Goal: Task Accomplishment & Management: Manage account settings

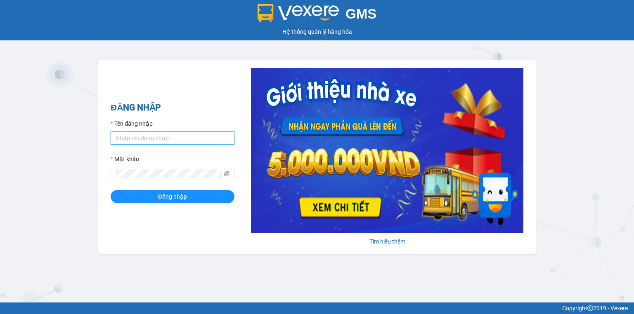
click at [127, 136] on input "Tên đăng nhập" at bounding box center [173, 138] width 124 height 13
type input "thu.nhuquynh"
click at [156, 181] on form "Tên đăng nhập thu.nhuquynh Mật khẩu Đăng nhập" at bounding box center [173, 161] width 124 height 84
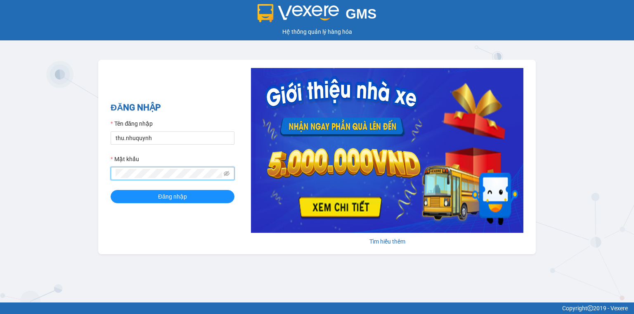
click at [111, 190] on button "Đăng nhập" at bounding box center [173, 196] width 124 height 13
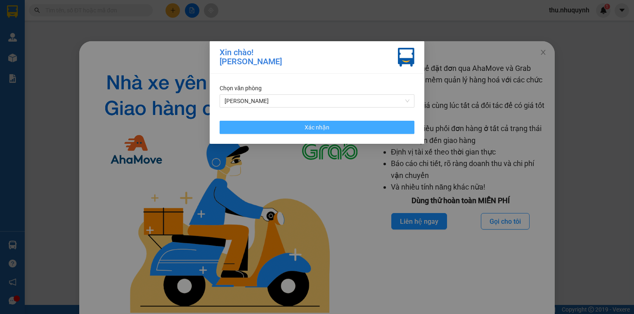
click at [297, 124] on button "Xác nhận" at bounding box center [317, 127] width 195 height 13
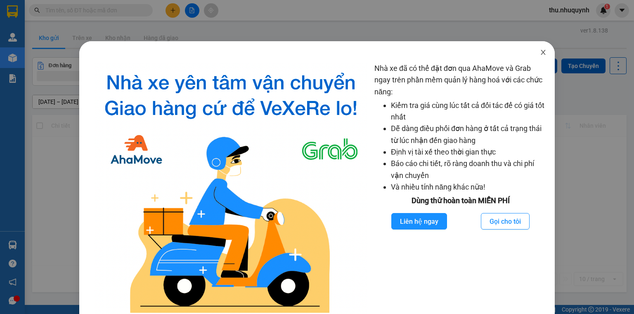
click at [542, 54] on span "Close" at bounding box center [543, 52] width 23 height 23
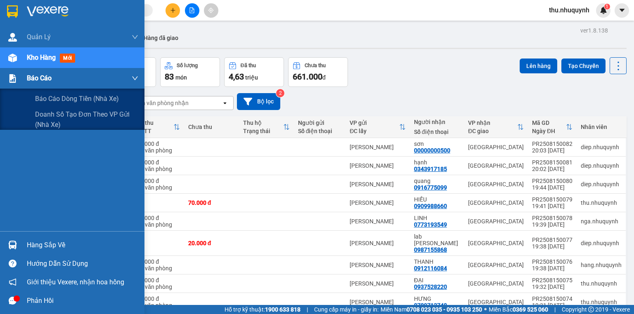
click at [17, 83] on div at bounding box center [12, 78] width 14 height 14
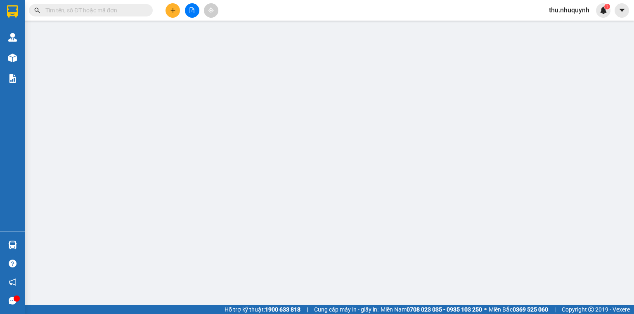
click at [91, 11] on input "text" at bounding box center [93, 10] width 97 height 9
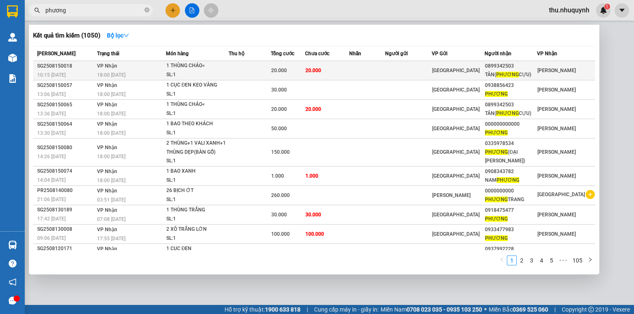
type input "phương"
click at [190, 66] on div "1 THÙNG CHÁO<" at bounding box center [197, 65] width 62 height 9
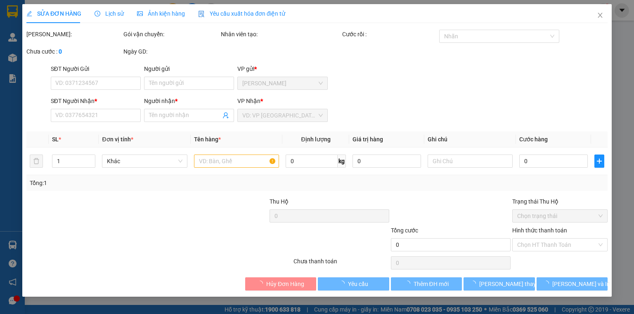
type input "0899342503"
type input "TÂN(PHƯƠNG CỰU)"
type input "20.000"
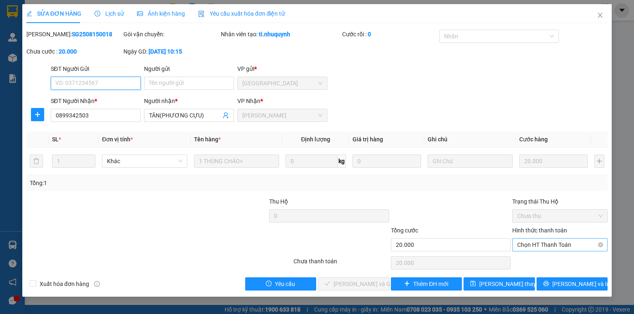
drag, startPoint x: 553, startPoint y: 242, endPoint x: 551, endPoint y: 250, distance: 8.8
click at [553, 243] on span "Chọn HT Thanh Toán" at bounding box center [559, 245] width 85 height 12
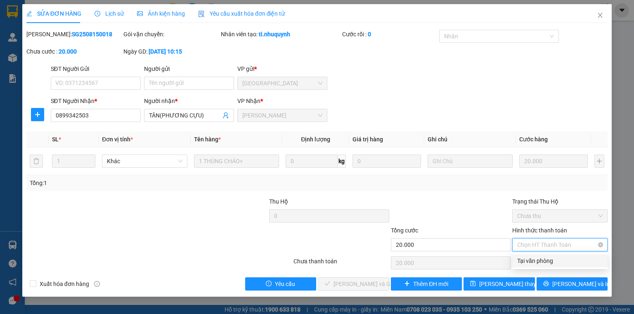
click at [548, 262] on div "Tại văn phòng" at bounding box center [559, 261] width 85 height 9
type input "0"
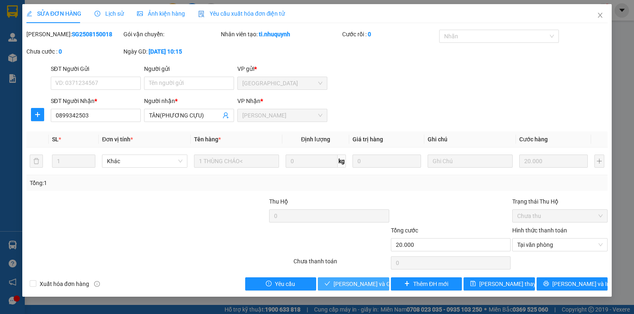
click at [343, 283] on span "[PERSON_NAME] và Giao hàng" at bounding box center [372, 284] width 79 height 9
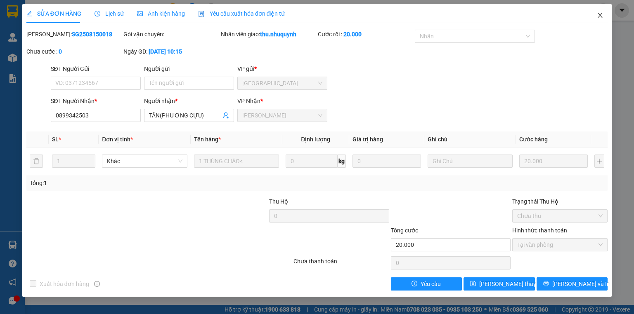
click at [598, 14] on icon "close" at bounding box center [600, 15] width 7 height 7
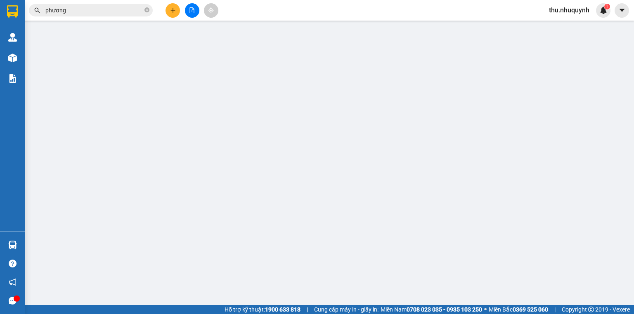
click at [99, 8] on input "phương" at bounding box center [93, 10] width 97 height 9
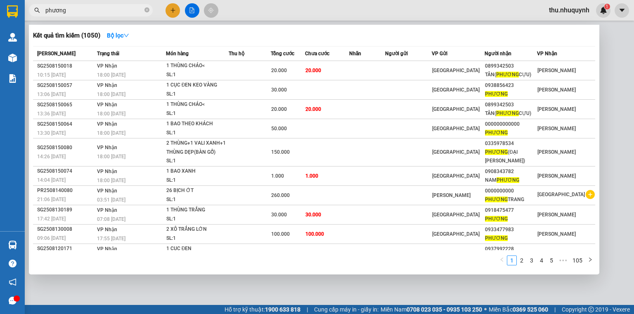
click at [99, 8] on input "phương" at bounding box center [93, 10] width 97 height 9
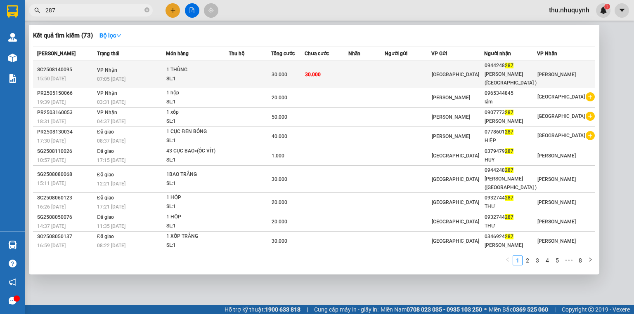
type input "287"
click at [348, 69] on td "30.000" at bounding box center [327, 74] width 44 height 27
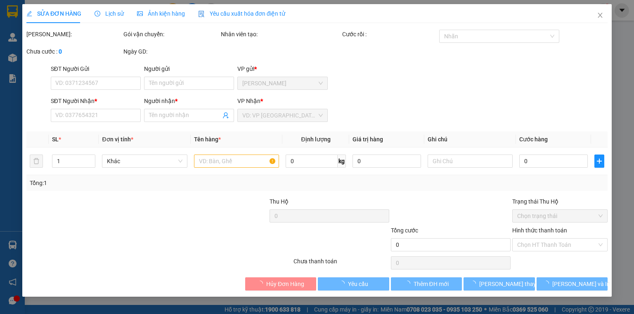
type input "0944248287"
type input "[PERSON_NAME] ([GEOGRAPHIC_DATA] )"
type input "30.000"
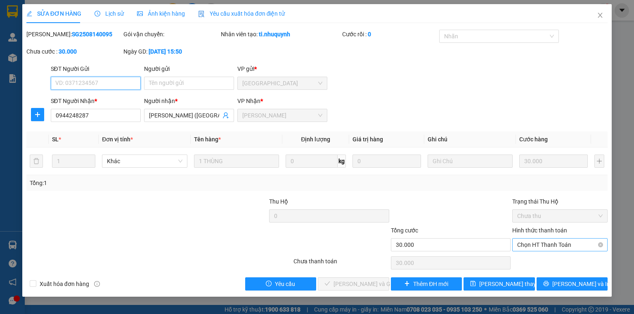
click at [555, 246] on span "Chọn HT Thanh Toán" at bounding box center [559, 245] width 85 height 12
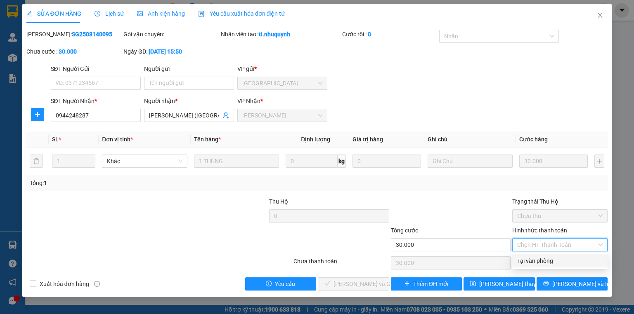
drag, startPoint x: 554, startPoint y: 260, endPoint x: 533, endPoint y: 266, distance: 21.8
click at [553, 261] on div "Tại văn phòng" at bounding box center [559, 261] width 85 height 9
type input "0"
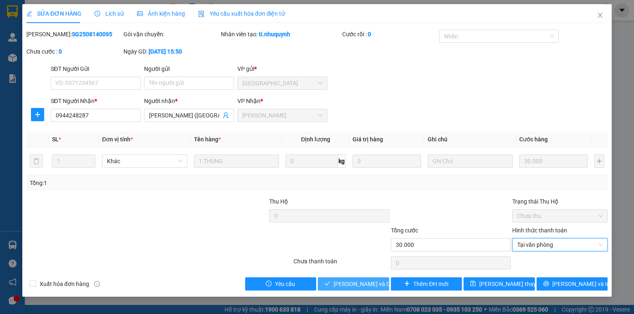
click at [380, 281] on button "[PERSON_NAME] và Giao hàng" at bounding box center [353, 284] width 71 height 13
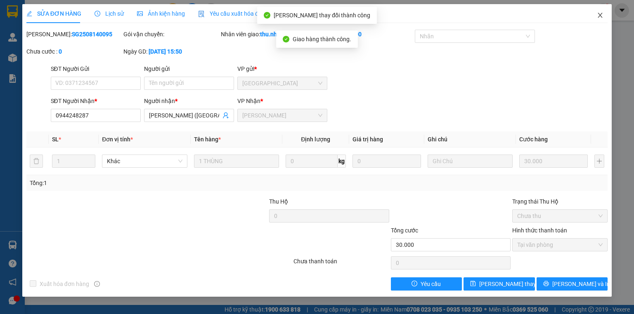
click at [604, 15] on span "Close" at bounding box center [599, 15] width 23 height 23
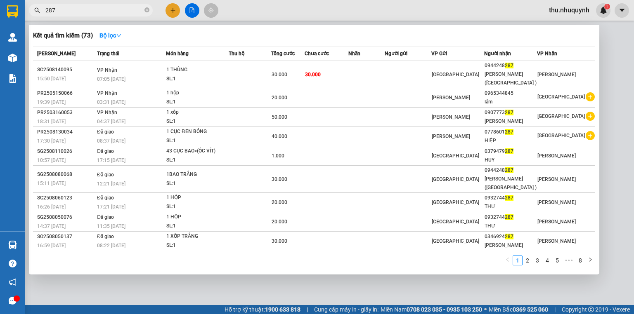
click at [115, 14] on input "287" at bounding box center [93, 10] width 97 height 9
type input "2"
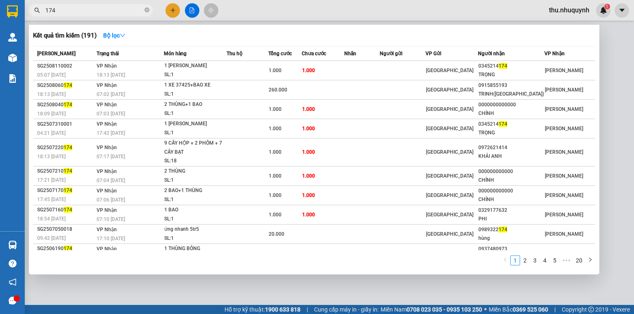
click at [110, 13] on input "174" at bounding box center [93, 10] width 97 height 9
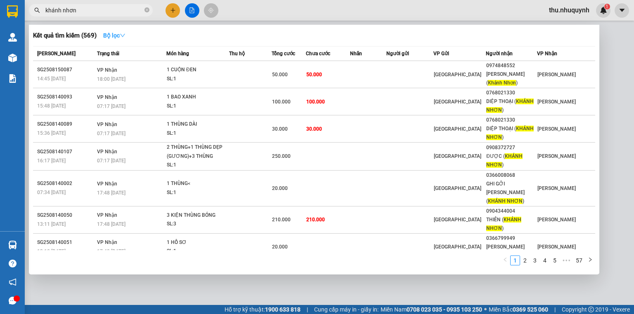
type input "khánh nhơn"
click at [108, 35] on strong "Bộ lọc" at bounding box center [114, 35] width 22 height 7
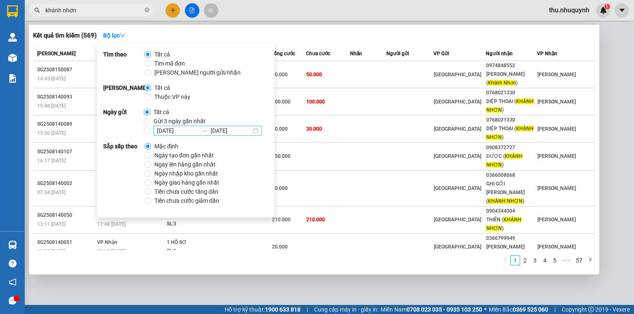
click at [167, 134] on input "[DATE]" at bounding box center [177, 130] width 40 height 9
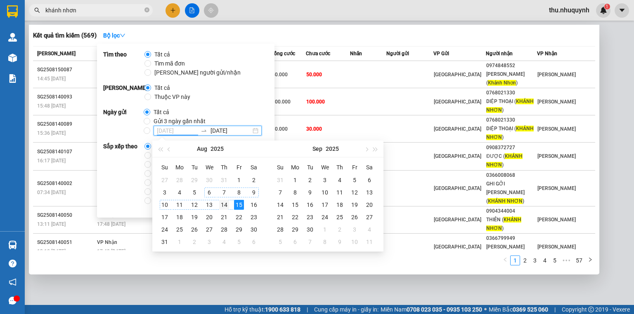
type input "[DATE]"
click at [226, 205] on div "14" at bounding box center [224, 205] width 10 height 10
type input "[DATE]"
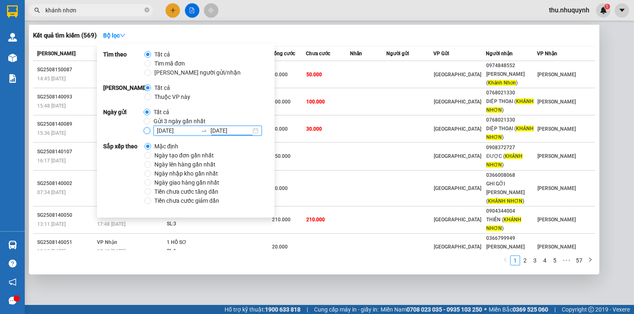
click at [144, 130] on input "[DATE] [DATE]" at bounding box center [147, 131] width 7 height 7
radio input "true"
radio input "false"
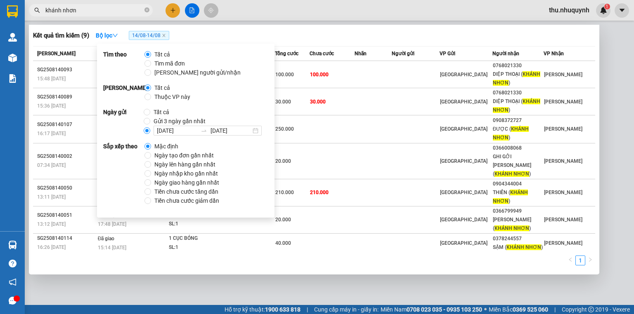
click at [346, 51] on div "Chưa cước" at bounding box center [331, 53] width 45 height 9
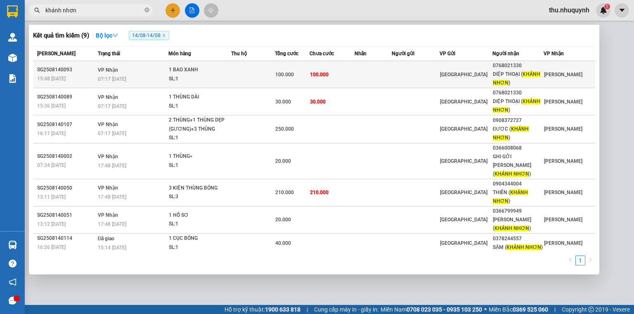
click at [314, 80] on td "100.000" at bounding box center [331, 74] width 45 height 27
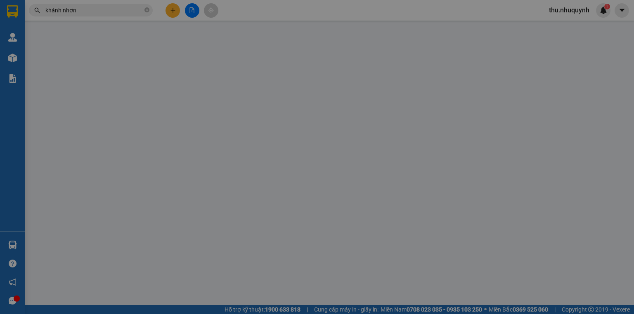
type input "0768021330"
type input "DIỆP THOẠI ( [PERSON_NAME] )"
type input "100.000"
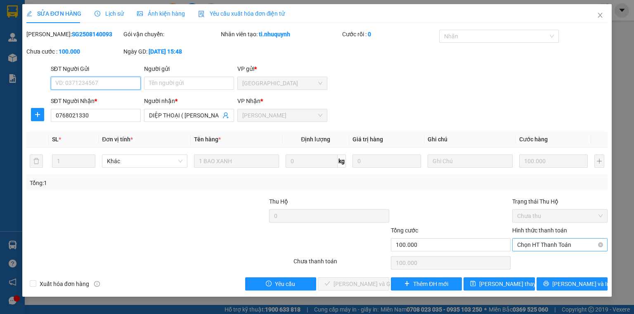
click at [555, 249] on span "Chọn HT Thanh Toán" at bounding box center [559, 245] width 85 height 12
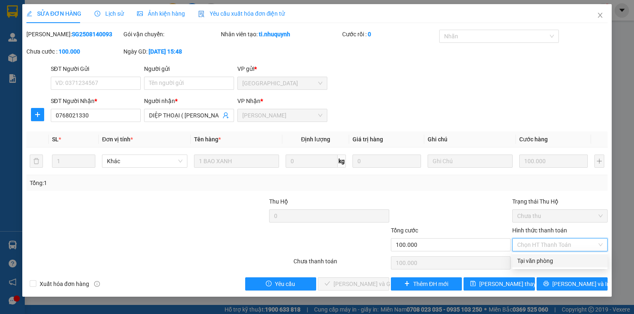
drag, startPoint x: 553, startPoint y: 261, endPoint x: 508, endPoint y: 270, distance: 45.4
click at [550, 264] on div "Tại văn phòng" at bounding box center [559, 261] width 85 height 9
type input "0"
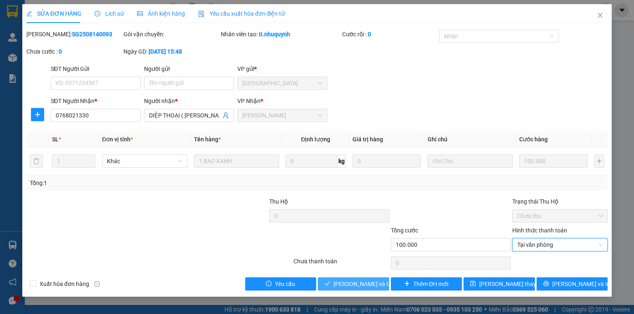
click at [380, 284] on button "[PERSON_NAME] và Giao hàng" at bounding box center [353, 284] width 71 height 13
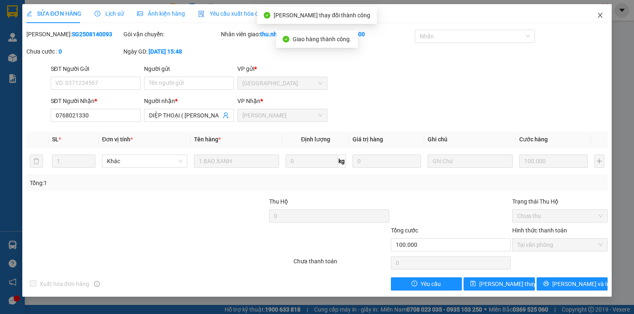
click at [598, 15] on icon "close" at bounding box center [600, 15] width 7 height 7
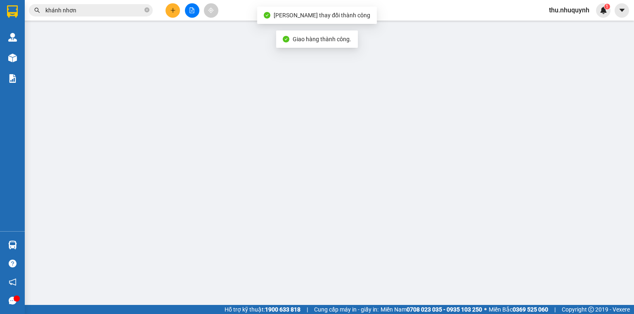
click at [100, 8] on input "khánh nhơn" at bounding box center [93, 10] width 97 height 9
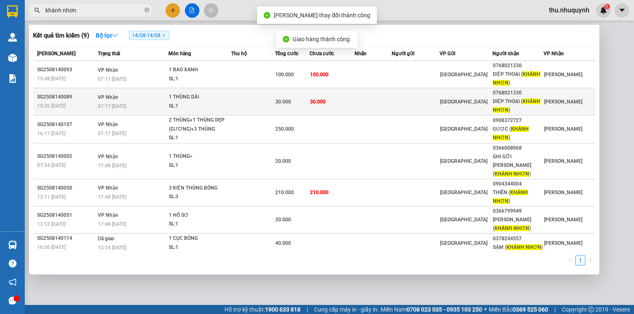
click at [283, 106] on td "30.000" at bounding box center [292, 101] width 35 height 27
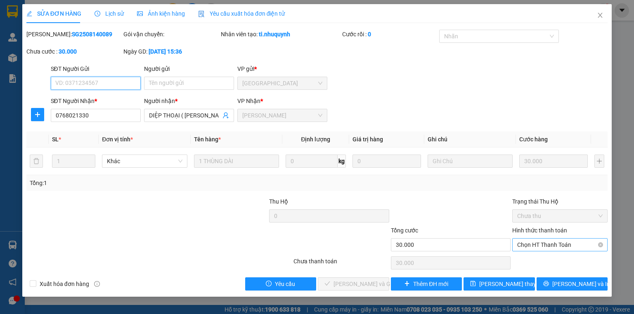
click at [568, 245] on span "Chọn HT Thanh Toán" at bounding box center [559, 245] width 85 height 12
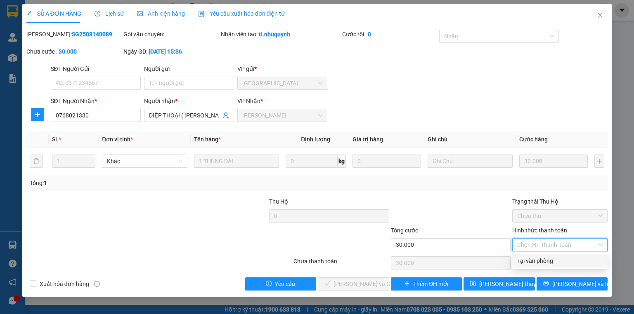
click at [553, 263] on div "Tại văn phòng" at bounding box center [559, 261] width 85 height 9
type input "0"
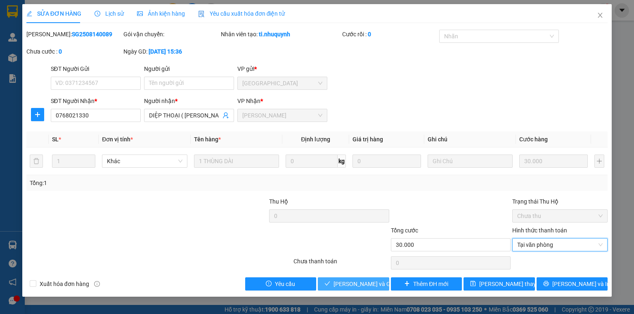
click at [355, 280] on span "[PERSON_NAME] và Giao hàng" at bounding box center [372, 284] width 79 height 9
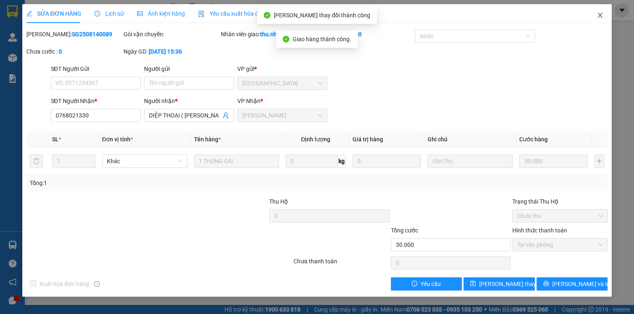
click at [598, 15] on icon "close" at bounding box center [600, 15] width 7 height 7
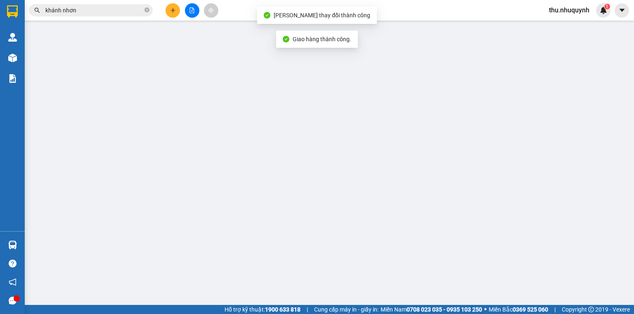
click at [97, 18] on div "Kết quả tìm kiếm ( 9 ) Bộ lọc 14/08 - 14/08 Mã ĐH Trạng thái Món hàng Thu hộ Tổ…" at bounding box center [317, 10] width 634 height 21
click at [101, 14] on input "khánh nhơn" at bounding box center [93, 10] width 97 height 9
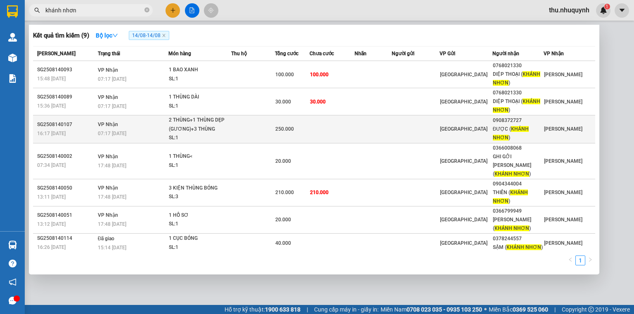
click at [343, 134] on td at bounding box center [331, 130] width 45 height 28
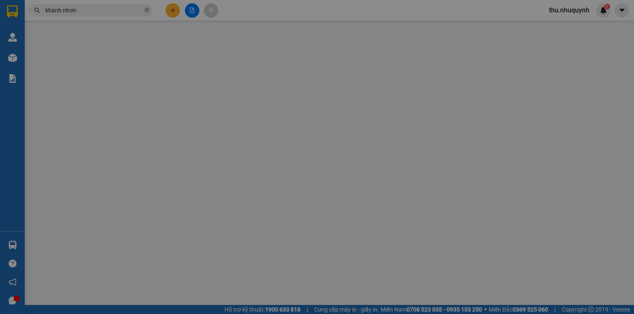
type input "0908372727"
type input "ĐƯỢC (KHÁNH NHƠN)"
type input "250.000"
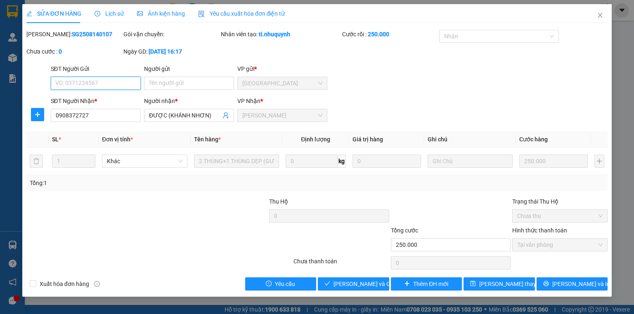
click at [534, 248] on span "Tại văn phòng" at bounding box center [559, 245] width 85 height 12
drag, startPoint x: 335, startPoint y: 284, endPoint x: 365, endPoint y: 251, distance: 44.1
click at [336, 284] on span "[PERSON_NAME] và Giao hàng" at bounding box center [372, 284] width 79 height 9
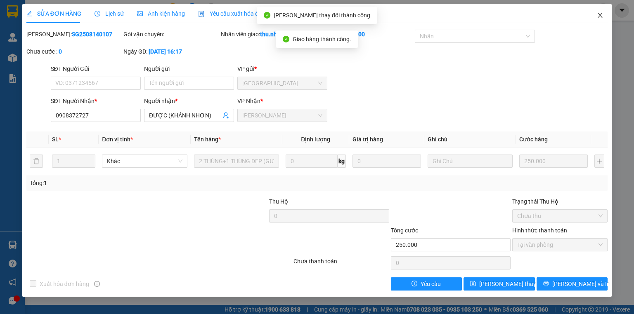
click at [601, 17] on icon "close" at bounding box center [600, 15] width 5 height 5
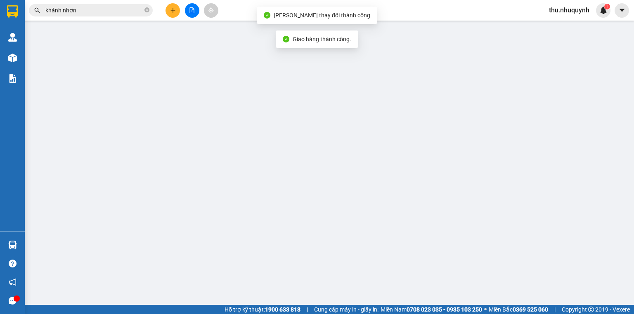
click at [123, 13] on input "khánh nhơn" at bounding box center [93, 10] width 97 height 9
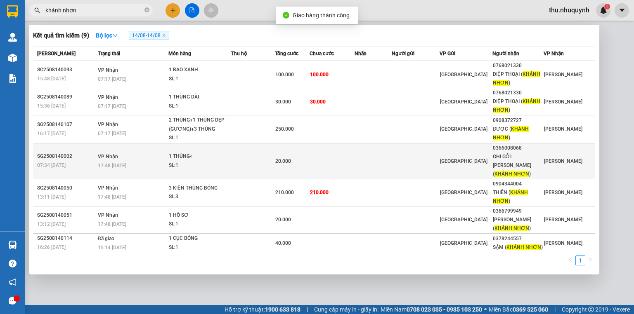
click at [241, 150] on td at bounding box center [253, 161] width 44 height 36
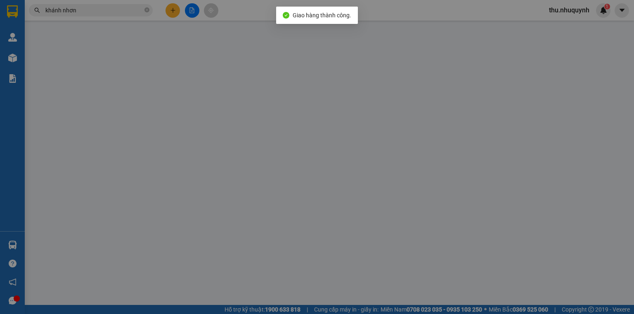
type input "0366008068"
type input "GHI GỞI [PERSON_NAME]([PERSON_NAME])"
type input "20.000"
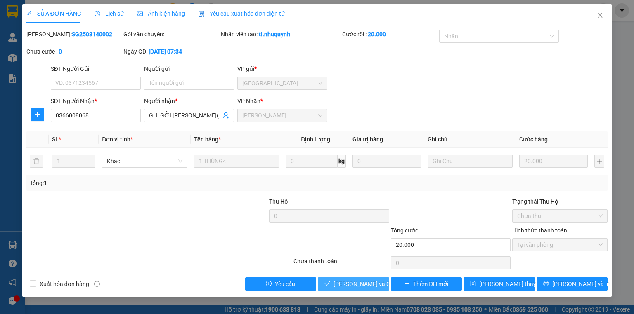
click at [360, 285] on span "[PERSON_NAME] và Giao hàng" at bounding box center [372, 284] width 79 height 9
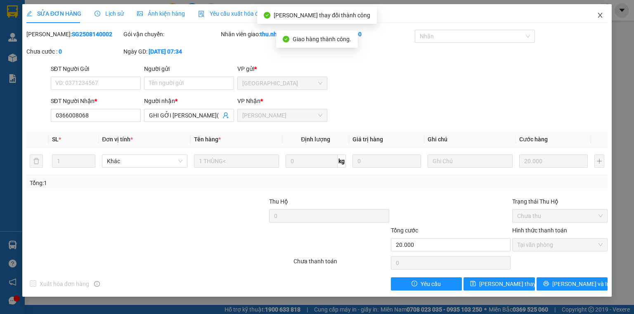
click at [601, 17] on icon "close" at bounding box center [600, 15] width 5 height 5
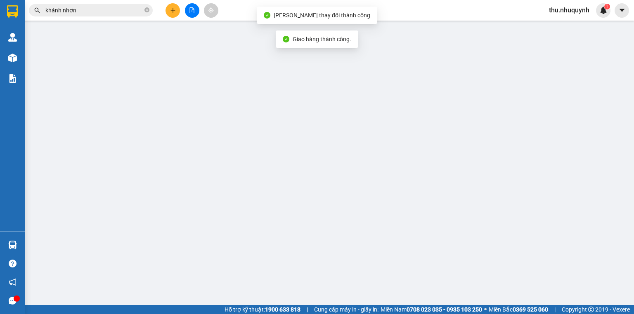
click at [101, 11] on input "khánh nhơn" at bounding box center [93, 10] width 97 height 9
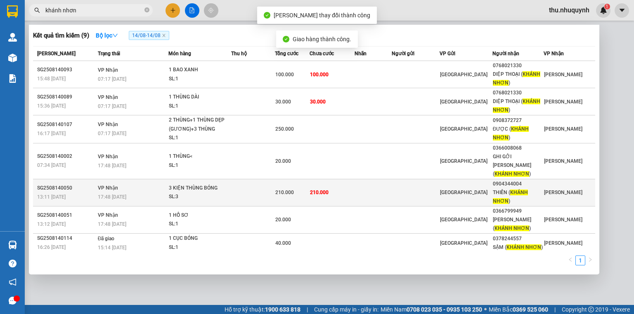
click at [238, 192] on td at bounding box center [253, 192] width 44 height 27
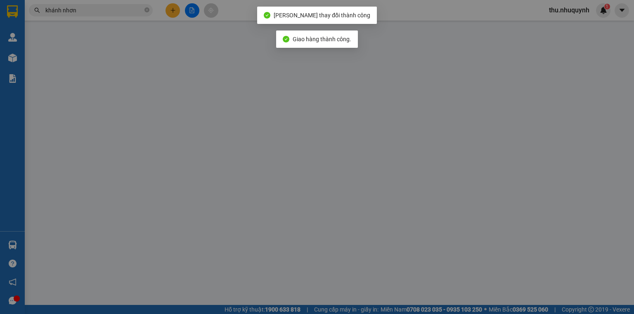
type input "0904344004"
type input "THIÊN ( KHÁNH NHƠN )"
type input "210.000"
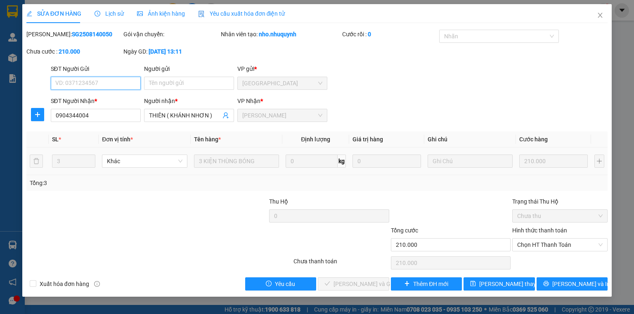
drag, startPoint x: 540, startPoint y: 239, endPoint x: 533, endPoint y: 253, distance: 15.7
click at [537, 243] on span "Chọn HT Thanh Toán" at bounding box center [559, 245] width 85 height 12
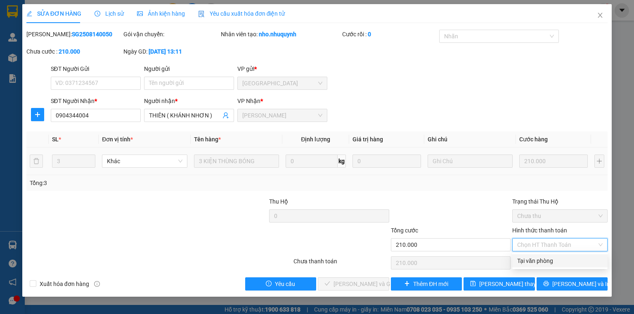
click at [529, 263] on div "Tại văn phòng" at bounding box center [559, 261] width 85 height 9
type input "0"
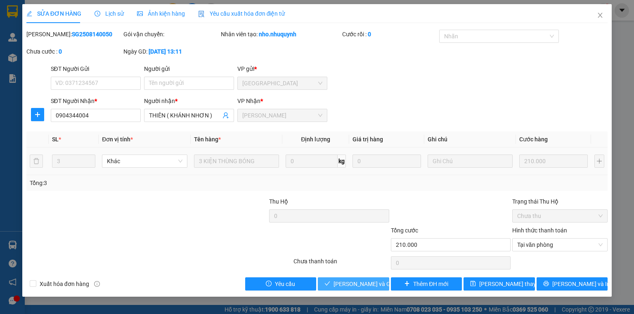
click at [370, 279] on button "[PERSON_NAME] và Giao hàng" at bounding box center [353, 284] width 71 height 13
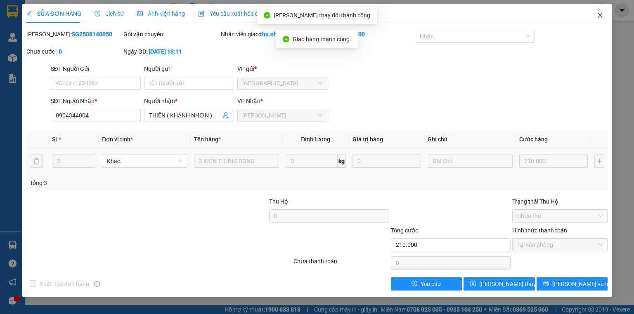
click at [598, 15] on icon "close" at bounding box center [600, 15] width 7 height 7
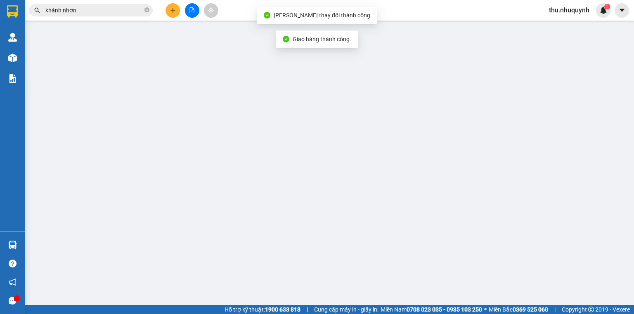
click at [76, 7] on input "khánh nhơn" at bounding box center [93, 10] width 97 height 9
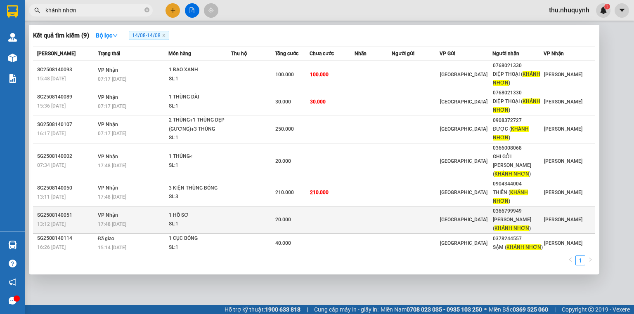
click at [233, 213] on td at bounding box center [253, 219] width 44 height 27
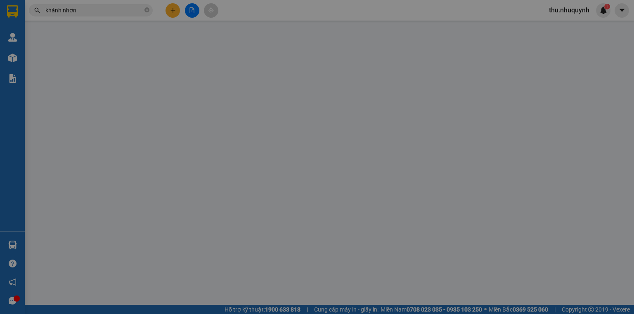
type input "0366799949"
type input "[PERSON_NAME] ( [PERSON_NAME] )"
type input "20.000"
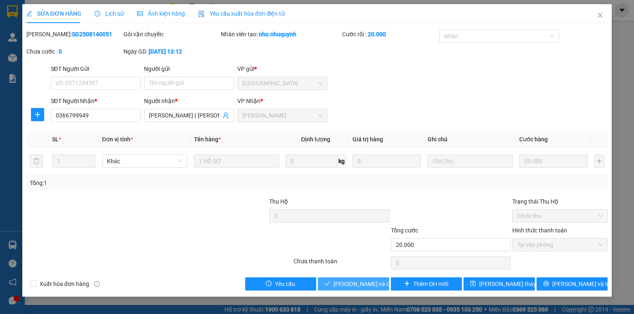
click at [353, 283] on span "[PERSON_NAME] và Giao hàng" at bounding box center [372, 284] width 79 height 9
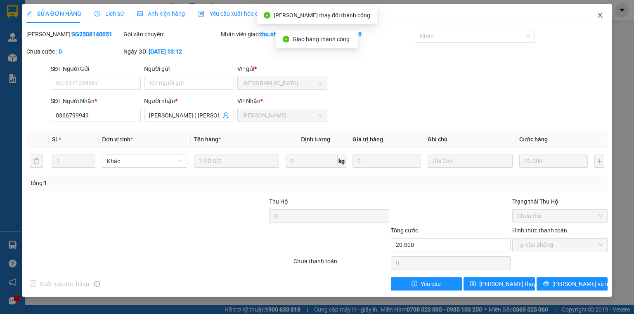
click at [600, 14] on icon "close" at bounding box center [600, 15] width 7 height 7
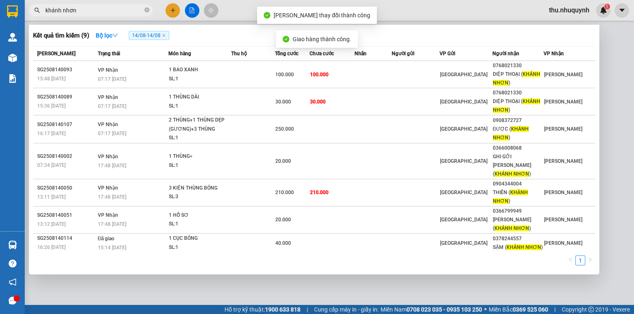
click at [95, 7] on input "khánh nhơn" at bounding box center [93, 10] width 97 height 9
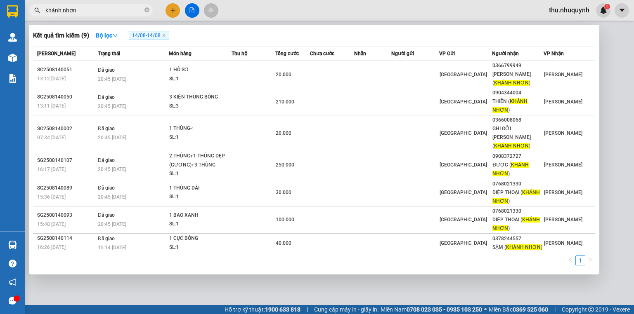
scroll to position [33, 0]
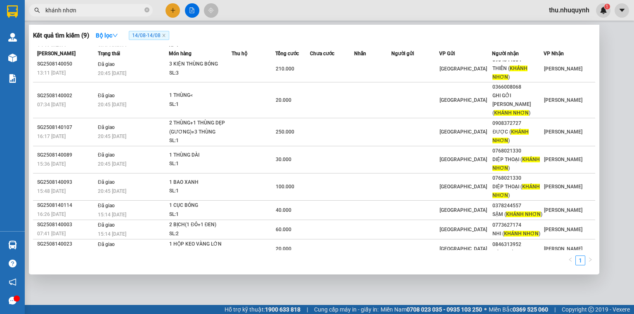
click at [92, 10] on input "khánh nhơn" at bounding box center [93, 10] width 97 height 9
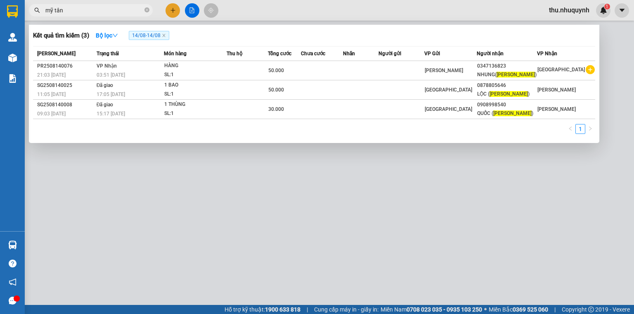
click at [168, 36] on span "14/08 - 14/08" at bounding box center [149, 35] width 40 height 9
click at [166, 35] on icon "close" at bounding box center [164, 35] width 4 height 4
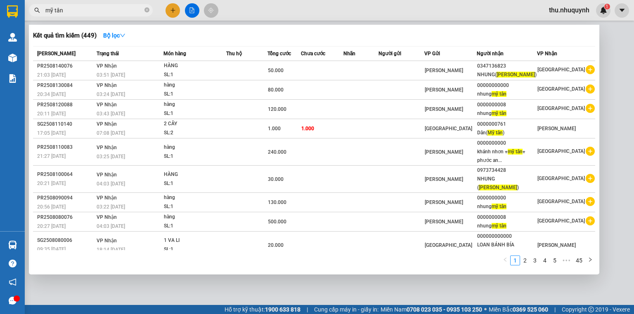
click at [70, 9] on input "mỹ tân" at bounding box center [93, 10] width 97 height 9
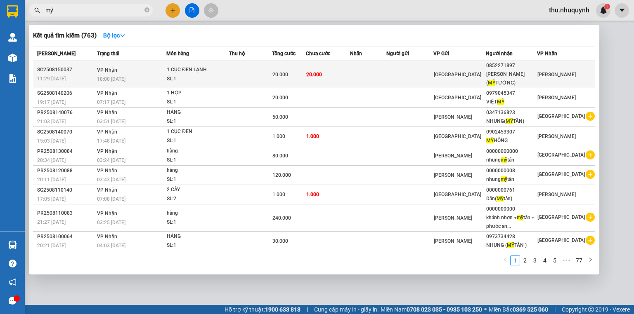
type input "mỹ"
click at [222, 75] on div "SL: 1" at bounding box center [198, 79] width 62 height 9
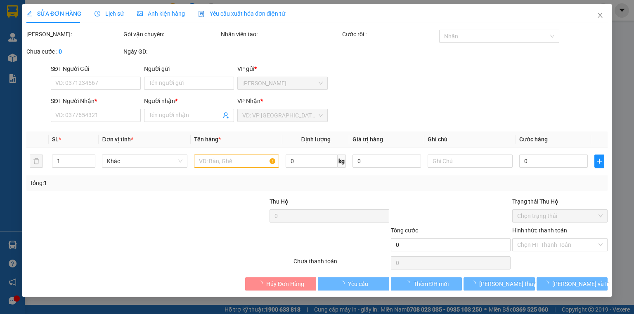
type input "0852271897"
type input "[PERSON_NAME] ( [GEOGRAPHIC_DATA])"
type input "20.000"
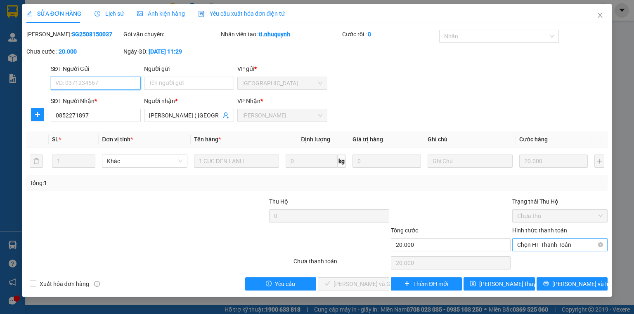
click at [567, 248] on span "Chọn HT Thanh Toán" at bounding box center [559, 245] width 85 height 12
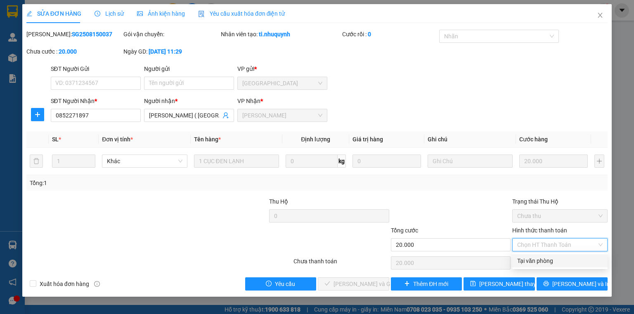
drag, startPoint x: 561, startPoint y: 261, endPoint x: 546, endPoint y: 266, distance: 15.3
click at [559, 262] on div "Tại văn phòng" at bounding box center [559, 261] width 85 height 9
type input "0"
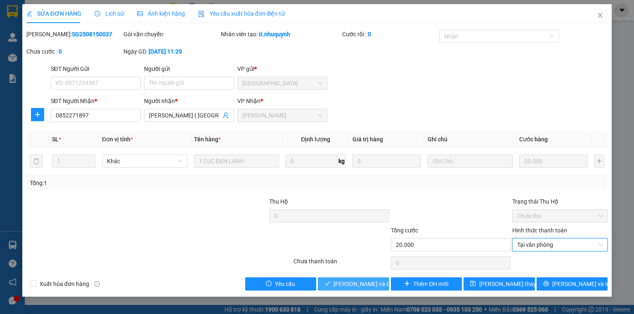
click at [381, 284] on button "[PERSON_NAME] và Giao hàng" at bounding box center [353, 284] width 71 height 13
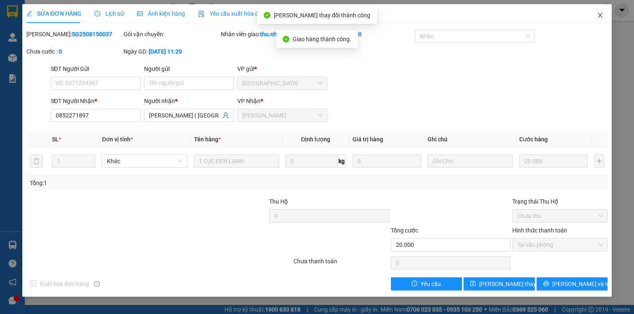
click at [602, 19] on icon "close" at bounding box center [600, 15] width 7 height 7
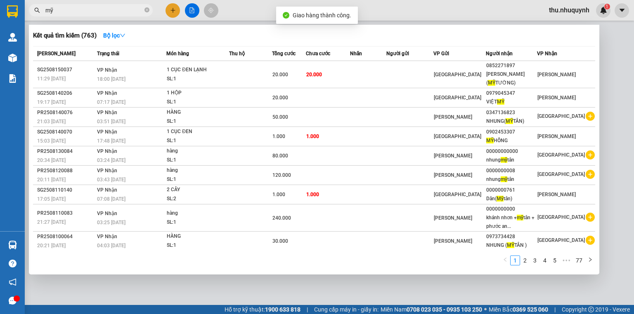
click at [98, 12] on input "mỹ" at bounding box center [93, 10] width 97 height 9
click at [98, 13] on input "mỹ" at bounding box center [93, 10] width 97 height 9
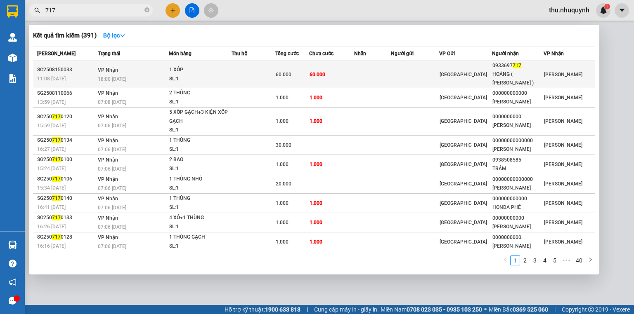
type input "717"
click at [329, 84] on td "60.000" at bounding box center [331, 74] width 45 height 27
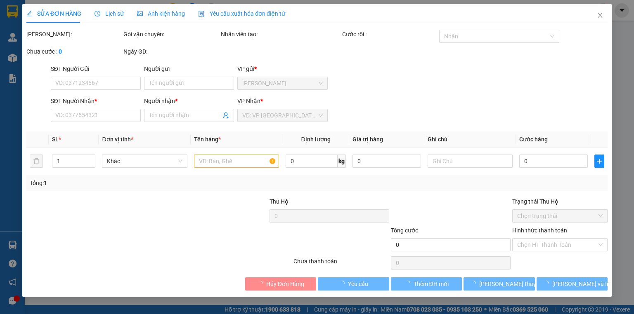
type input "0933697717"
type input "HOÀNG ( [PERSON_NAME] )"
type input "60.000"
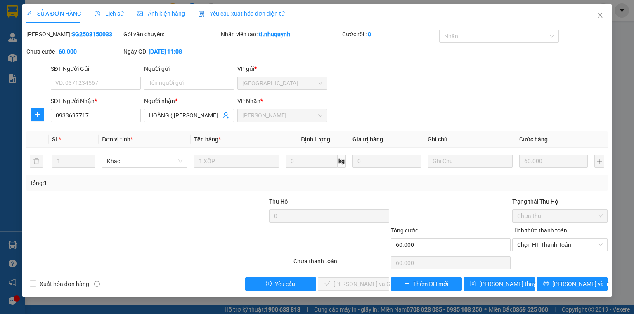
click at [550, 252] on div "Hình thức thanh toán Chọn HT Thanh Toán" at bounding box center [559, 240] width 95 height 29
click at [550, 247] on span "Chọn HT Thanh Toán" at bounding box center [559, 245] width 85 height 12
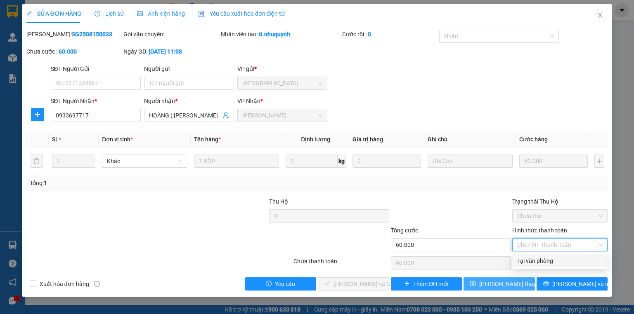
drag, startPoint x: 546, startPoint y: 256, endPoint x: 485, endPoint y: 279, distance: 64.8
click at [544, 259] on div "Tại văn phòng" at bounding box center [559, 261] width 95 height 13
type input "0"
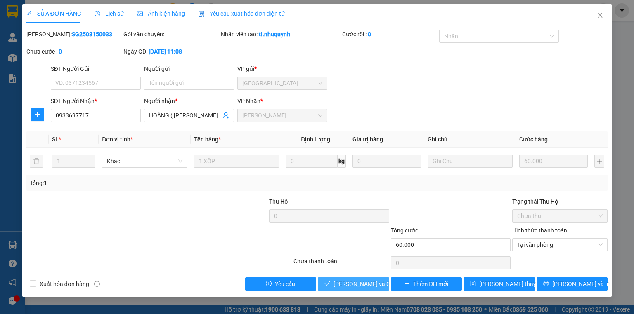
click at [366, 280] on span "[PERSON_NAME] và Giao hàng" at bounding box center [372, 284] width 79 height 9
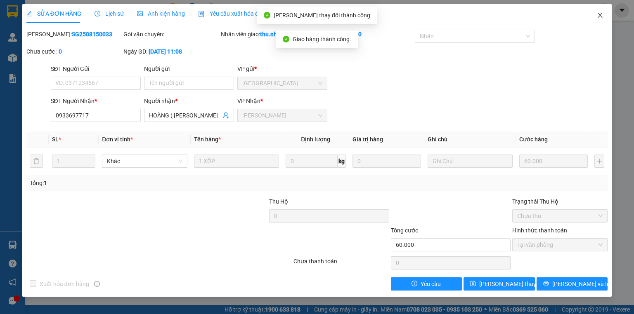
click at [604, 15] on span "Close" at bounding box center [599, 15] width 23 height 23
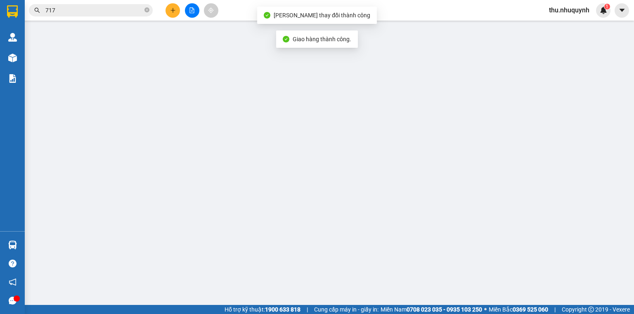
click at [100, 15] on span "717" at bounding box center [91, 10] width 124 height 12
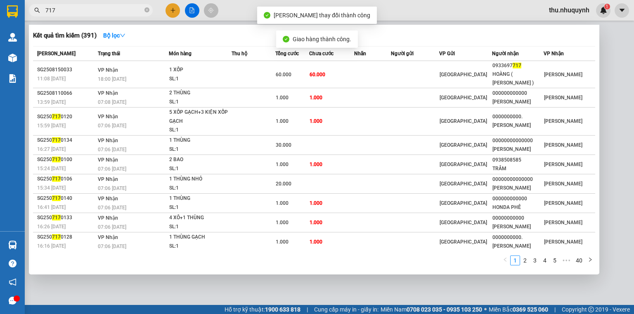
click at [100, 14] on input "717" at bounding box center [93, 10] width 97 height 9
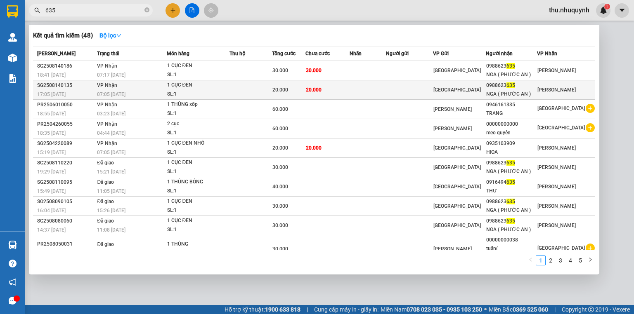
type input "635"
click at [394, 86] on td at bounding box center [409, 89] width 47 height 19
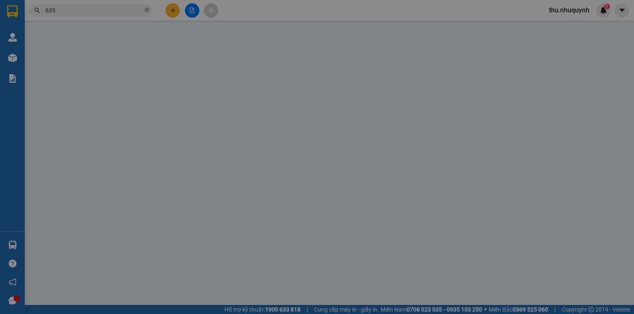
type input "0988623635"
type input "NGA ( PHƯỚC AN )"
type input "20.000"
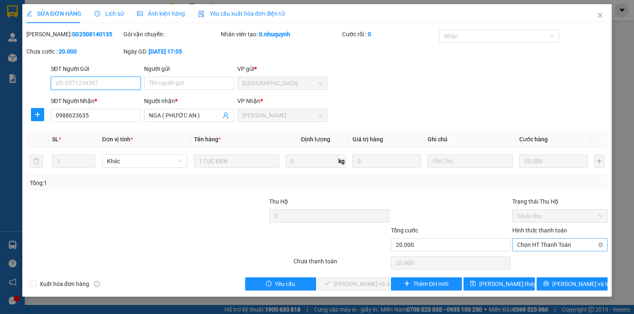
click at [536, 243] on span "Chọn HT Thanh Toán" at bounding box center [559, 245] width 85 height 12
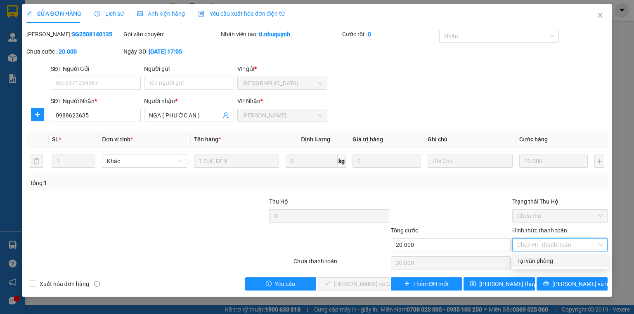
click at [537, 261] on div "Tại văn phòng" at bounding box center [559, 261] width 85 height 9
type input "0"
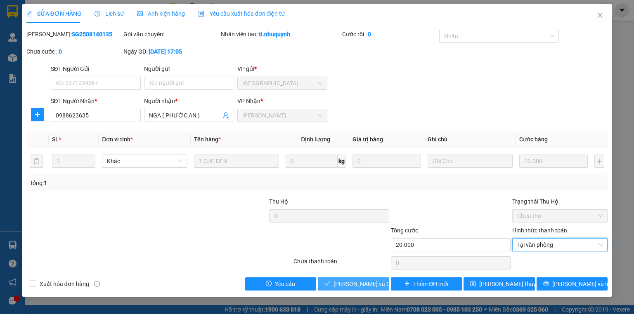
click at [355, 284] on span "[PERSON_NAME] và Giao hàng" at bounding box center [372, 284] width 79 height 9
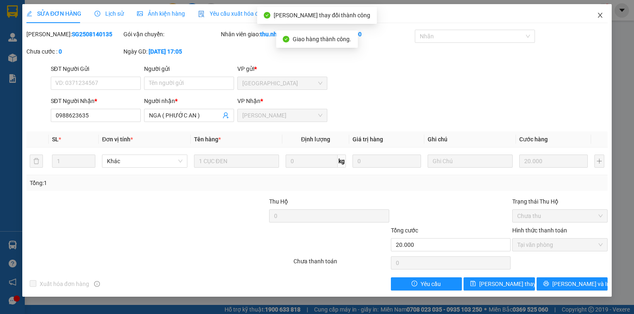
click at [600, 18] on icon "close" at bounding box center [600, 15] width 7 height 7
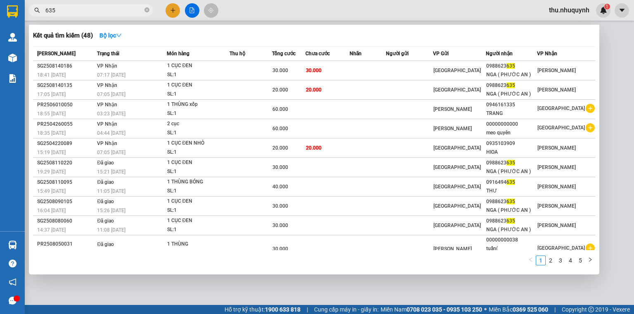
click at [68, 9] on input "635" at bounding box center [93, 10] width 97 height 9
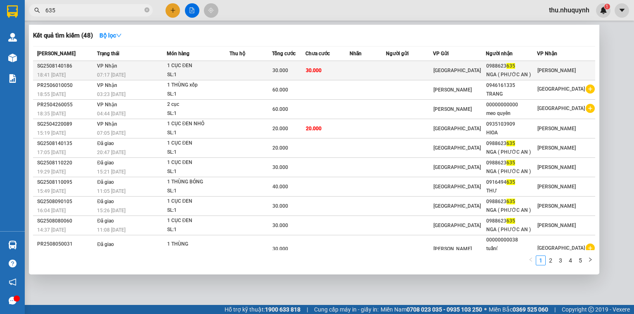
click at [337, 78] on td "30.000" at bounding box center [327, 70] width 44 height 19
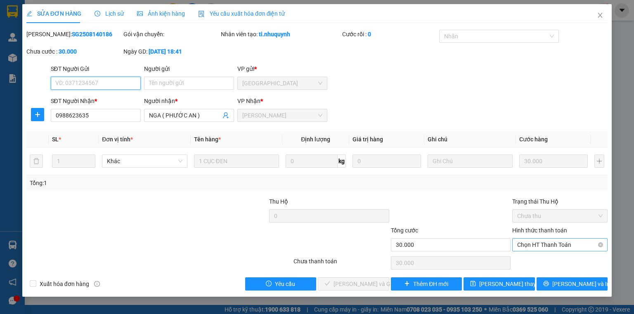
click at [543, 242] on span "Chọn HT Thanh Toán" at bounding box center [559, 245] width 85 height 12
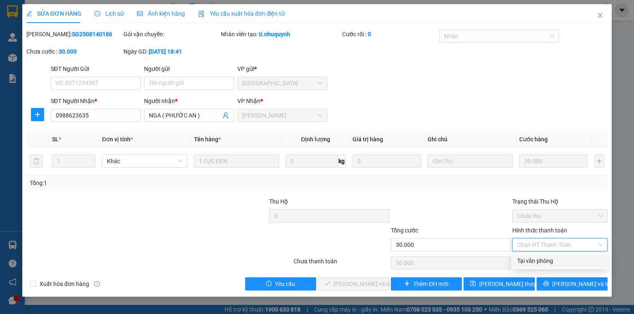
click at [523, 260] on div "Tại văn phòng" at bounding box center [559, 261] width 85 height 9
type input "0"
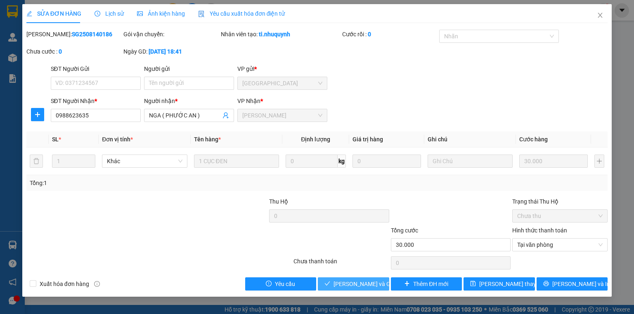
click at [370, 282] on span "[PERSON_NAME] và Giao hàng" at bounding box center [372, 284] width 79 height 9
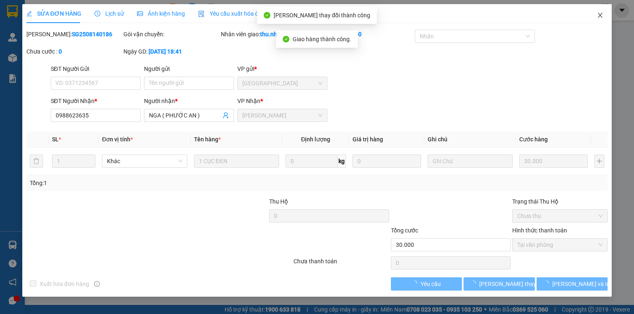
click at [598, 20] on span "Close" at bounding box center [599, 15] width 23 height 23
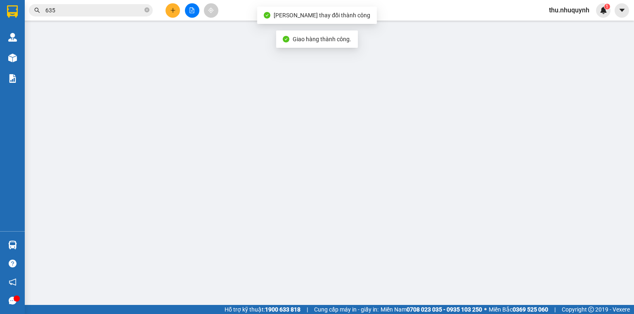
click at [71, 10] on input "635" at bounding box center [93, 10] width 97 height 9
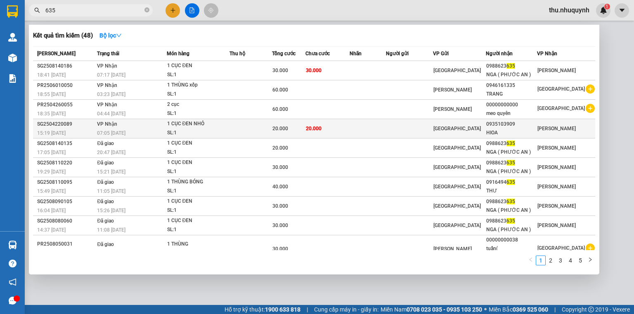
click at [395, 130] on td at bounding box center [409, 128] width 47 height 19
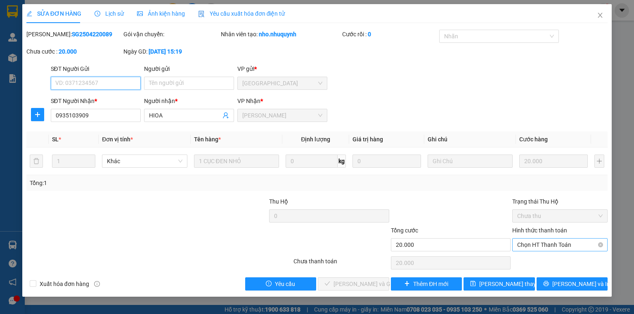
click at [558, 246] on span "Chọn HT Thanh Toán" at bounding box center [559, 245] width 85 height 12
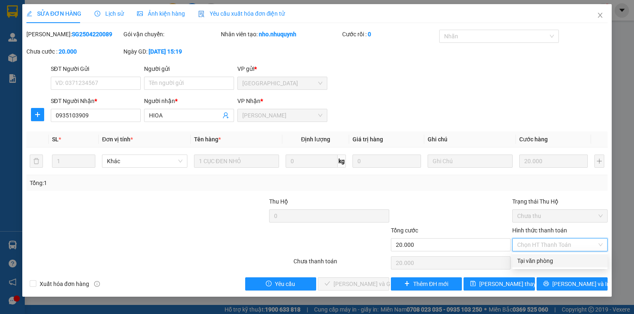
drag, startPoint x: 553, startPoint y: 264, endPoint x: 417, endPoint y: 268, distance: 135.8
click at [545, 266] on div "Tại văn phòng" at bounding box center [559, 261] width 95 height 13
type input "0"
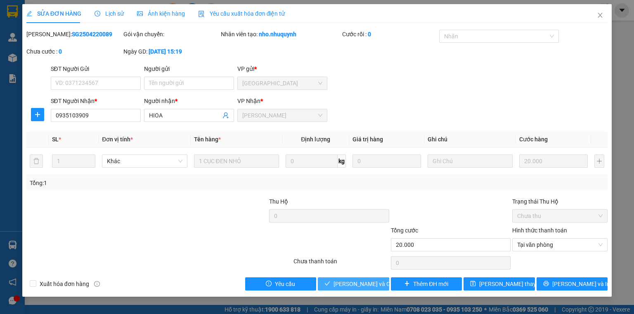
click at [371, 284] on span "[PERSON_NAME] và Giao hàng" at bounding box center [372, 284] width 79 height 9
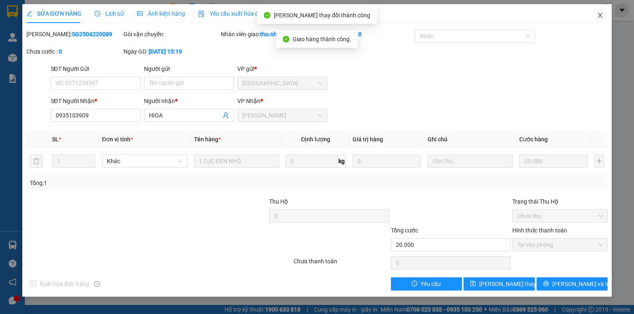
click at [601, 13] on icon "close" at bounding box center [600, 15] width 7 height 7
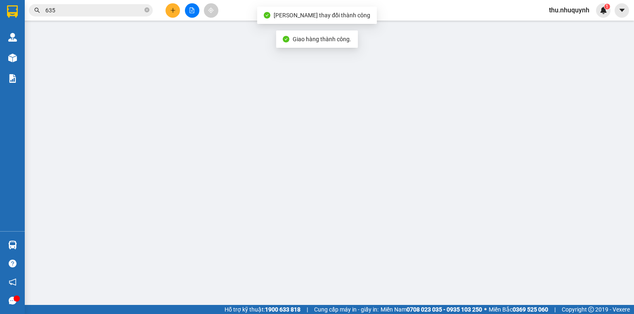
scroll to position [95, 0]
click at [107, 8] on input "635" at bounding box center [93, 10] width 97 height 9
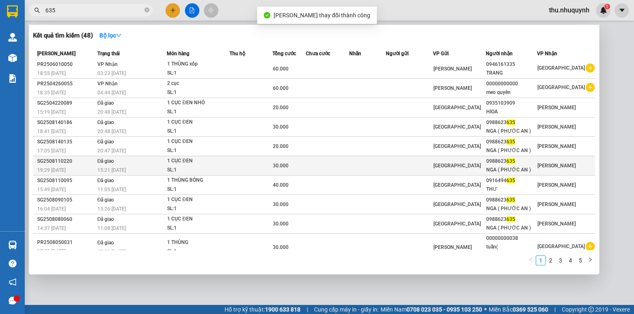
scroll to position [0, 0]
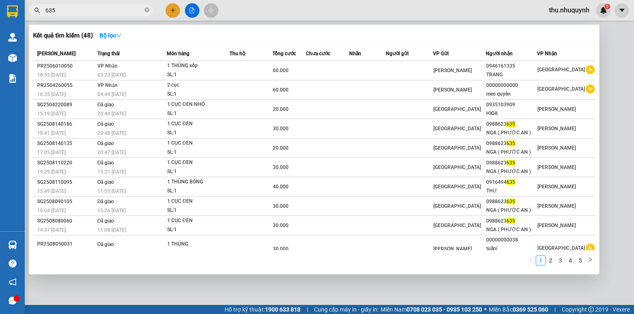
click at [101, 12] on input "635" at bounding box center [93, 10] width 97 height 9
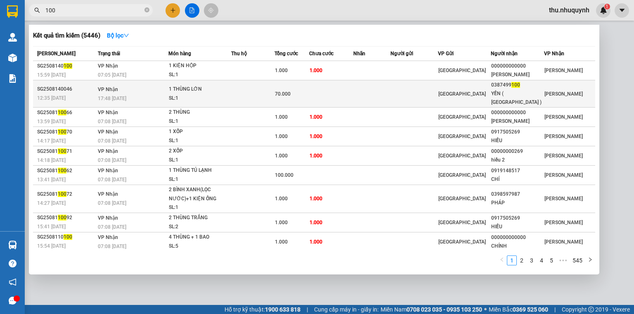
type input "100"
click at [498, 92] on div "YẾN ( [GEOGRAPHIC_DATA] )" at bounding box center [517, 98] width 52 height 17
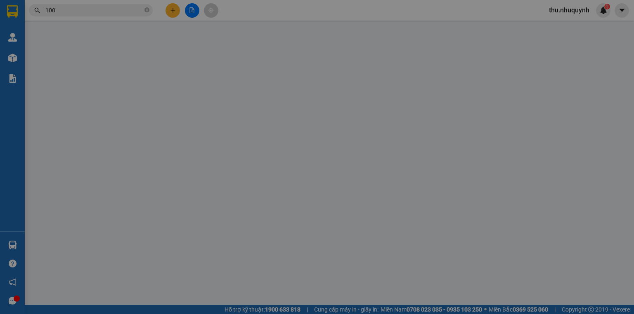
type input "0387499100"
type input "YẾN ( [GEOGRAPHIC_DATA] )"
type input "70.000"
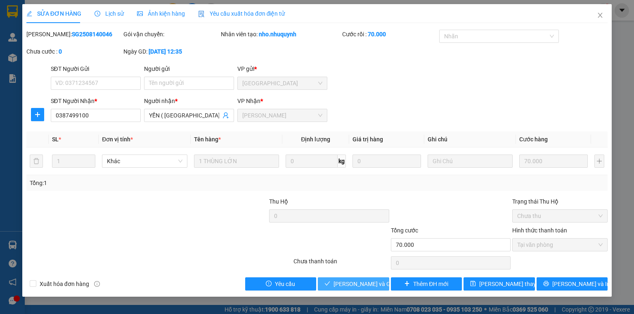
click at [365, 286] on span "[PERSON_NAME] và Giao hàng" at bounding box center [372, 284] width 79 height 9
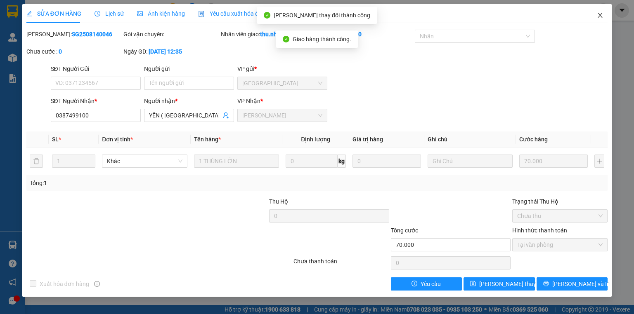
click at [597, 13] on icon "close" at bounding box center [600, 15] width 7 height 7
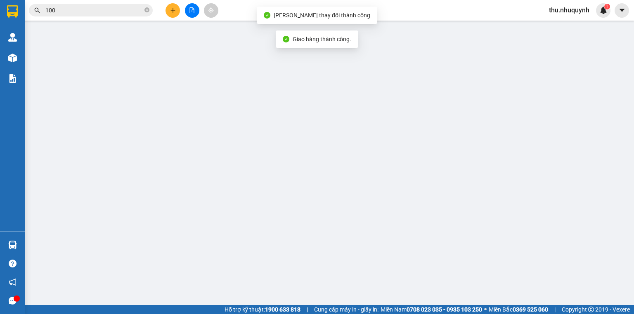
click at [92, 18] on div "Kết quả tìm kiếm ( 5446 ) Bộ lọc Mã ĐH Trạng thái Món hàng Thu hộ Tổng cước Chư…" at bounding box center [317, 10] width 634 height 21
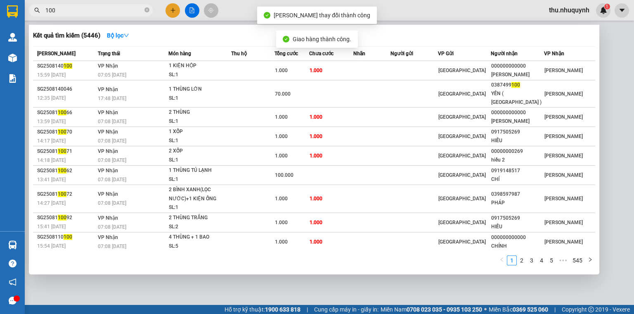
click at [98, 14] on input "100" at bounding box center [93, 10] width 97 height 9
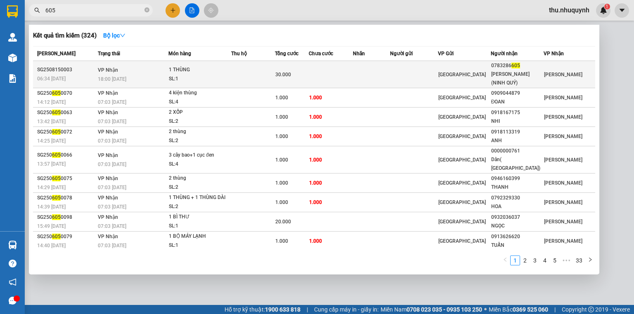
type input "605"
click at [510, 70] on div "0783286 605" at bounding box center [517, 65] width 52 height 9
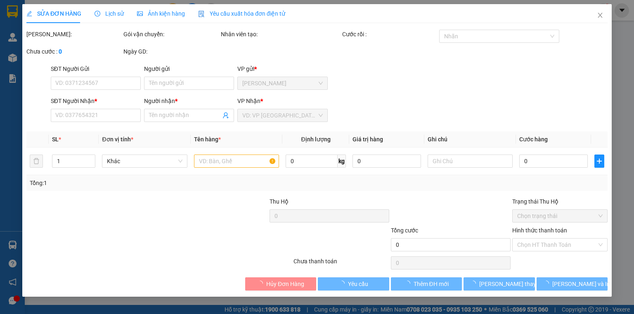
type input "0783286605"
type input "[PERSON_NAME] (NINH QUÝ)"
type input "30.000"
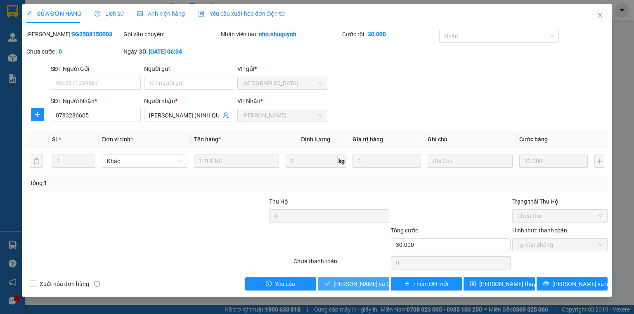
drag, startPoint x: 346, startPoint y: 284, endPoint x: 404, endPoint y: 175, distance: 123.1
click at [346, 284] on span "[PERSON_NAME] và Giao hàng" at bounding box center [372, 284] width 79 height 9
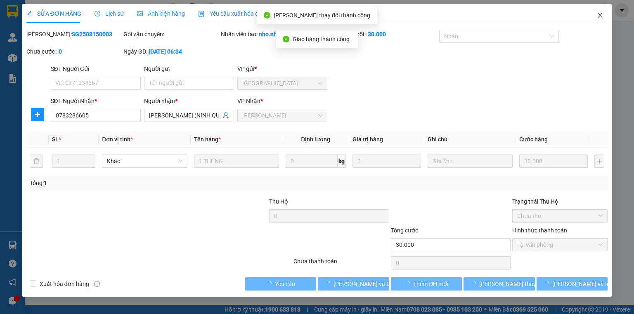
click at [601, 13] on icon "close" at bounding box center [600, 15] width 7 height 7
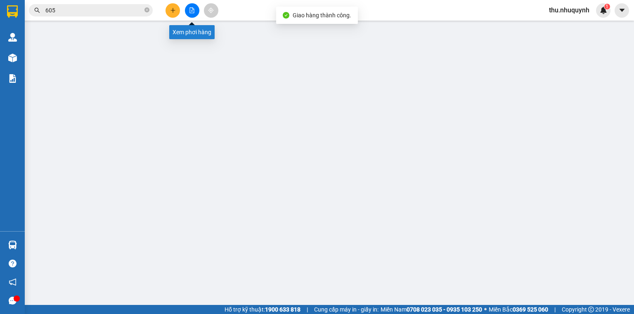
click at [190, 7] on button at bounding box center [192, 10] width 14 height 14
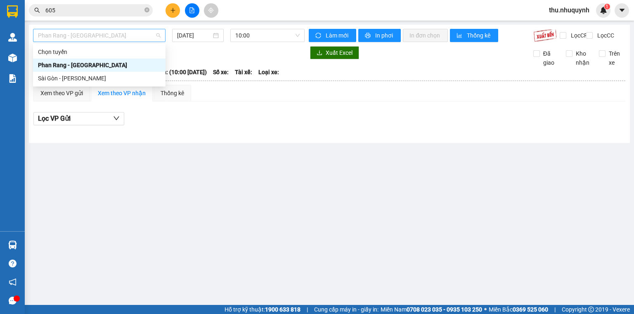
click at [87, 34] on span "Phan Rang - [GEOGRAPHIC_DATA]" at bounding box center [99, 35] width 123 height 12
click at [203, 36] on input "[DATE]" at bounding box center [194, 35] width 34 height 9
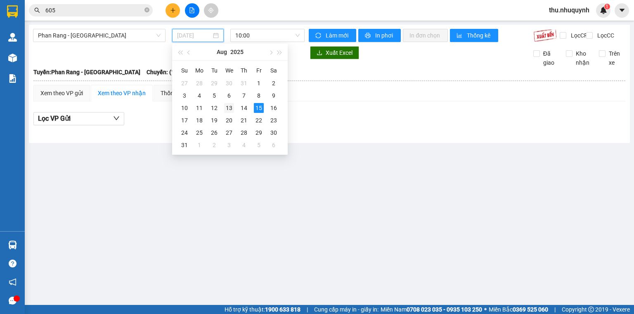
click at [233, 109] on div "13" at bounding box center [229, 108] width 10 height 10
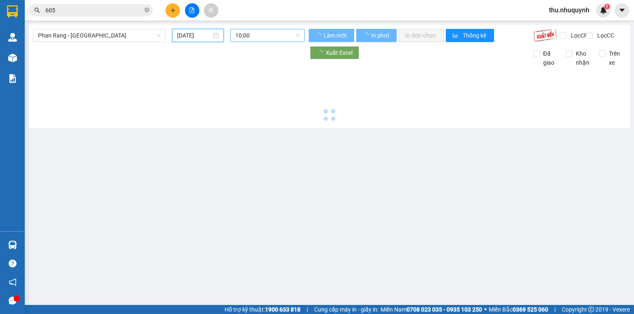
type input "[DATE]"
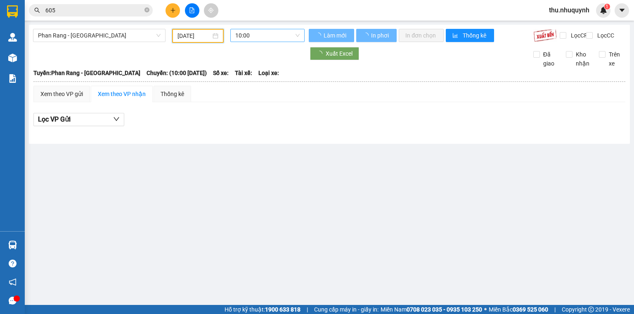
click at [279, 33] on span "10:00" at bounding box center [267, 35] width 65 height 12
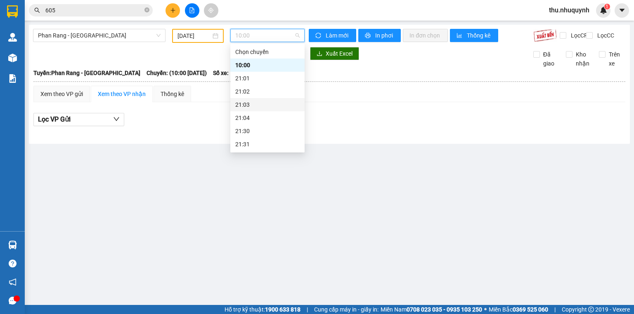
scroll to position [40, 0]
drag, startPoint x: 262, startPoint y: 143, endPoint x: 262, endPoint y: 117, distance: 26.0
click at [262, 117] on div "Chọn chuyến 10:00 21:01 21:02 21:03 21:04 21:30 21:31 22:00 22:01 22:02" at bounding box center [267, 78] width 74 height 145
click at [262, 117] on div "22:00" at bounding box center [267, 117] width 64 height 9
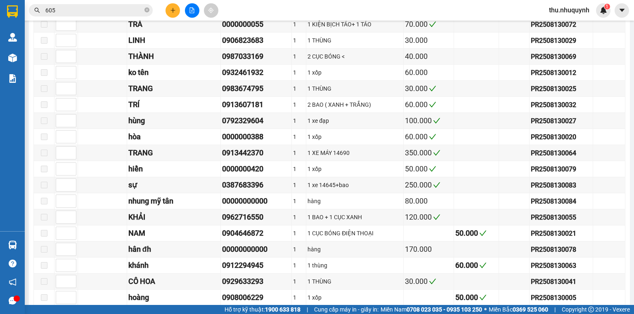
scroll to position [95, 0]
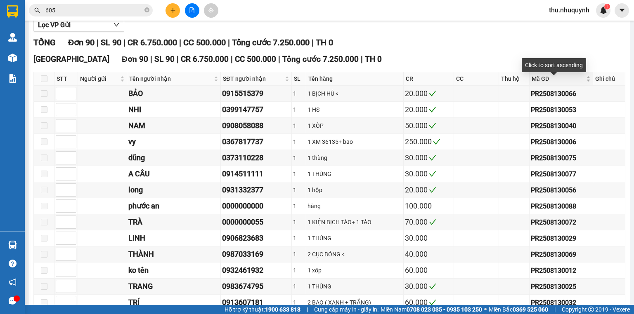
click at [536, 83] on span "Mã GD" at bounding box center [558, 78] width 53 height 9
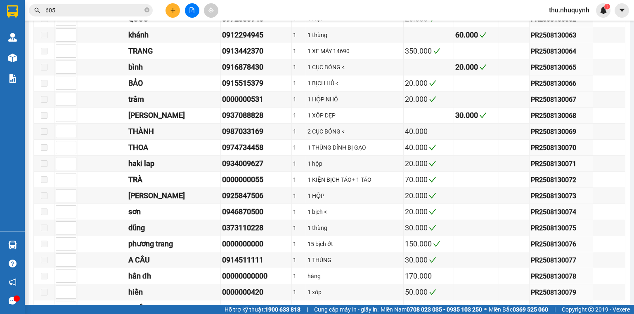
scroll to position [1349, 0]
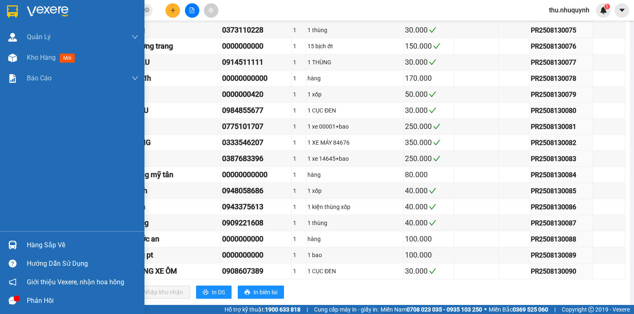
click at [8, 10] on img at bounding box center [12, 11] width 11 height 12
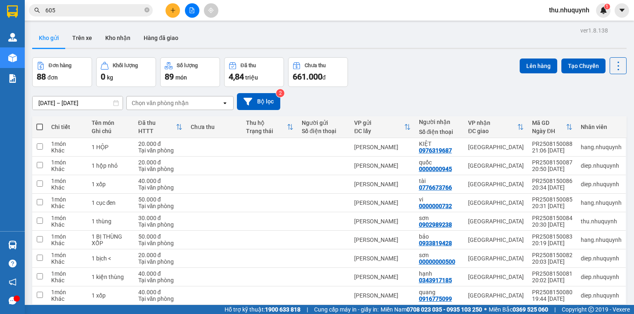
click at [175, 9] on icon "plus" at bounding box center [173, 10] width 6 height 6
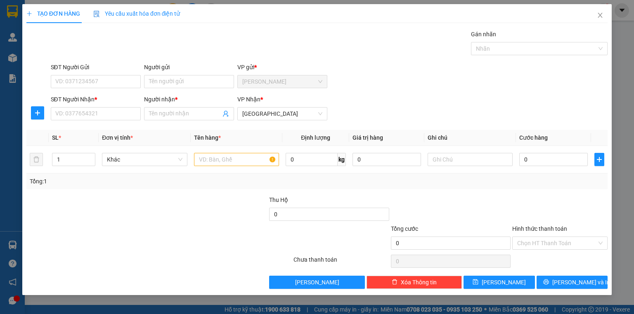
click at [100, 120] on div "SĐT Người Nhận * VD: 0377654321" at bounding box center [96, 109] width 90 height 29
click at [109, 116] on input "SĐT Người Nhận *" at bounding box center [96, 113] width 90 height 13
type input "0"
click at [168, 116] on input "Người nhận *" at bounding box center [185, 113] width 72 height 9
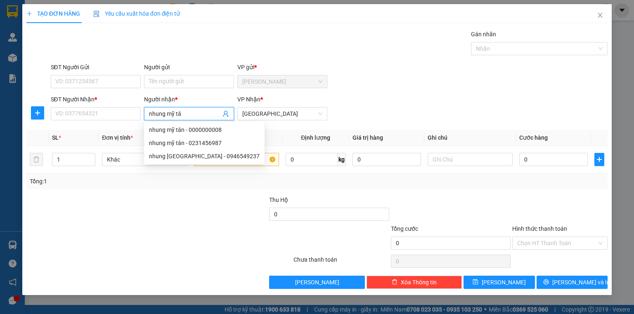
type input "nhung mỹ tân"
click at [201, 146] on div "nhung mỹ tân - 0231456987" at bounding box center [204, 143] width 111 height 9
type input "0231456987"
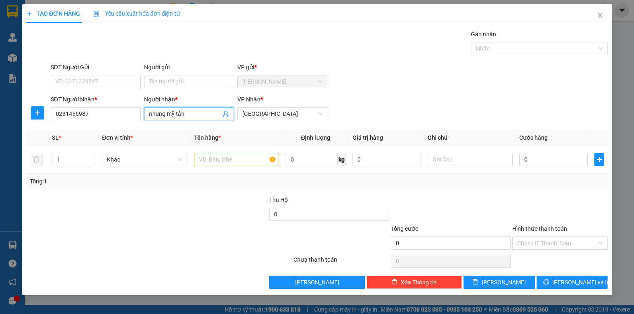
type input "nhung mỹ tân"
click at [218, 163] on input "text" at bounding box center [236, 159] width 85 height 13
click at [220, 162] on input "text" at bounding box center [236, 159] width 85 height 13
type input "a"
type input "hàng"
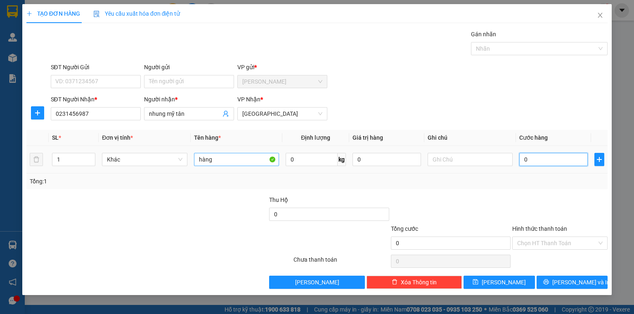
type input "3"
type input "30"
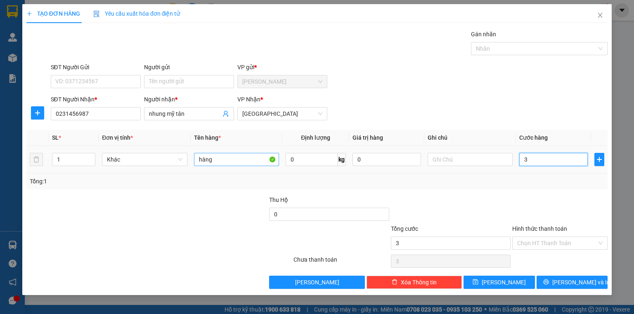
type input "30"
type input "300"
type input "300.000"
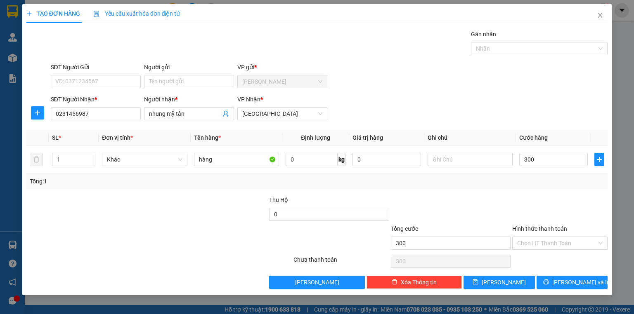
type input "300.000"
drag, startPoint x: 462, startPoint y: 97, endPoint x: 495, endPoint y: 215, distance: 122.6
click at [462, 100] on div "SĐT Người Nhận * 0231456987 Người nhận * nhung mỹ tân VP Nhận * [GEOGRAPHIC_DAT…" at bounding box center [329, 109] width 560 height 29
click at [537, 246] on input "Hình thức thanh toán" at bounding box center [557, 243] width 80 height 12
click at [534, 266] on div "Transit Pickup Surcharge Ids Transit Deliver Surcharge Ids Transit Deliver Surc…" at bounding box center [316, 160] width 581 height 260
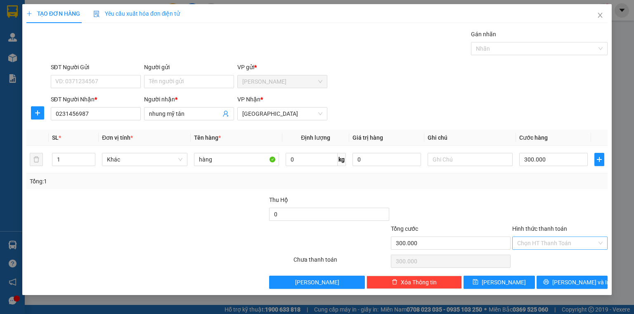
drag, startPoint x: 546, startPoint y: 240, endPoint x: 548, endPoint y: 248, distance: 7.6
click at [548, 244] on input "Hình thức thanh toán" at bounding box center [557, 243] width 80 height 12
drag, startPoint x: 550, startPoint y: 257, endPoint x: 543, endPoint y: 263, distance: 8.8
click at [549, 259] on div "Tại văn phòng" at bounding box center [559, 259] width 85 height 9
type input "0"
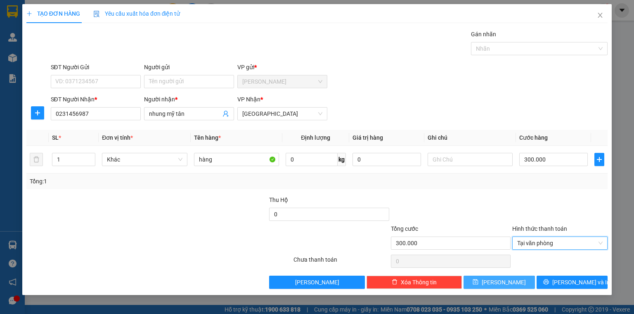
click at [497, 284] on button "[PERSON_NAME]" at bounding box center [498, 282] width 71 height 13
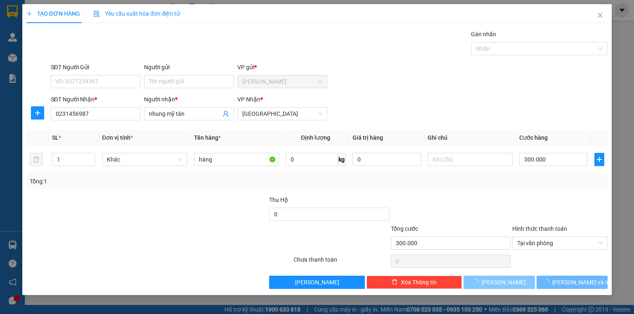
type input "0"
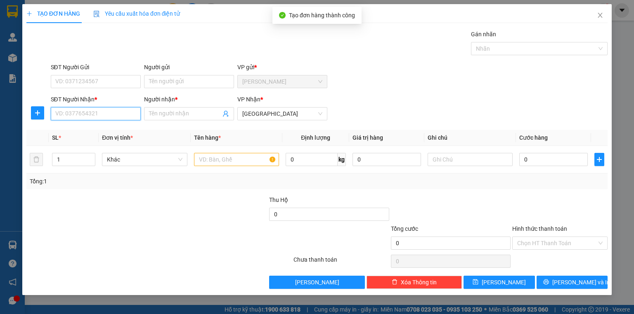
click at [90, 111] on input "SĐT Người Nhận *" at bounding box center [96, 113] width 90 height 13
type input "0000000000"
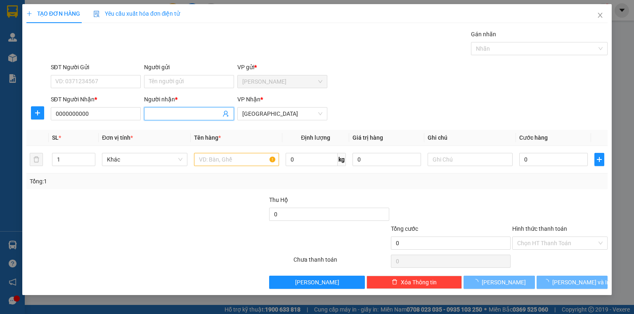
click at [185, 112] on input "Người nhận *" at bounding box center [185, 113] width 72 height 9
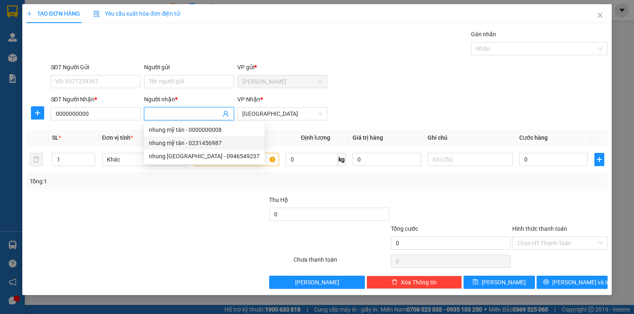
type input "p"
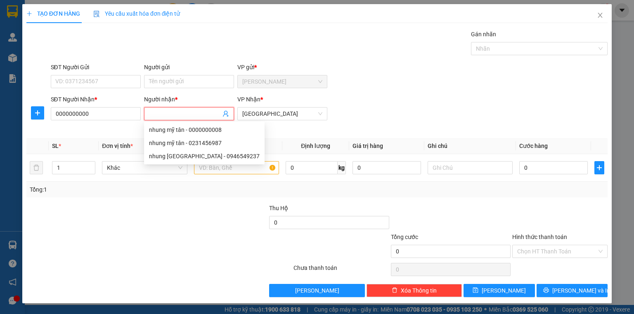
type input "h"
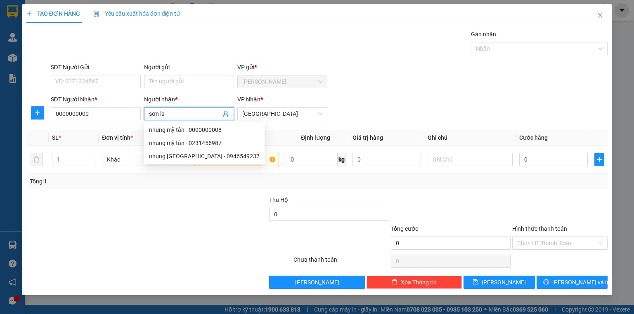
type input "[PERSON_NAME]"
click at [212, 158] on div "SƠN LAN - 0932096988" at bounding box center [189, 156] width 80 height 9
type input "0932096988"
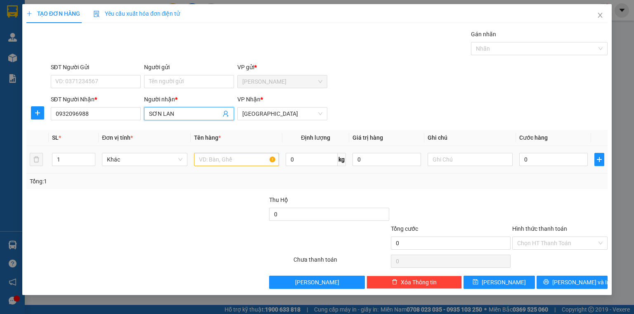
type input "SƠN LAN"
click at [255, 162] on input "text" at bounding box center [236, 159] width 85 height 13
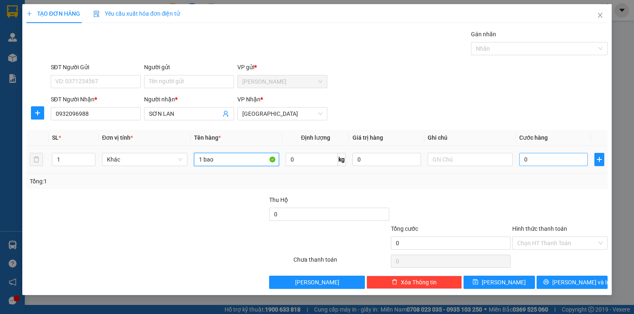
type input "1 bao"
click at [547, 155] on input "0" at bounding box center [553, 159] width 69 height 13
type input "1"
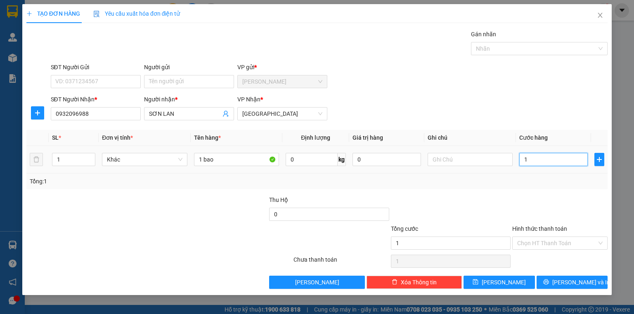
type input "10"
type input "100"
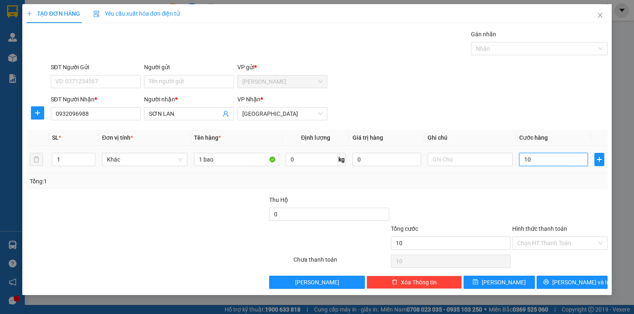
type input "100"
type input "100.000"
click at [536, 194] on div "Transit Pickup Surcharge Ids Transit Deliver Surcharge Ids Transit Deliver Surc…" at bounding box center [316, 160] width 581 height 260
click at [532, 241] on input "Hình thức thanh toán" at bounding box center [557, 243] width 80 height 12
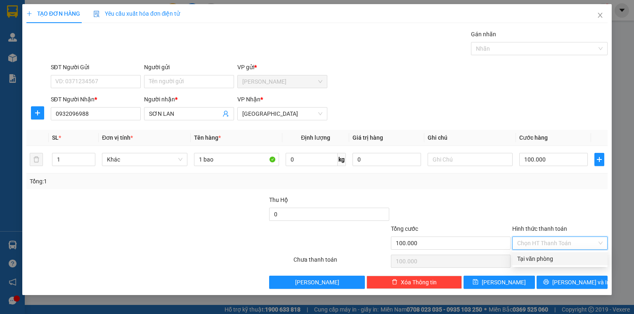
click at [534, 262] on div "Tại văn phòng" at bounding box center [559, 259] width 85 height 9
type input "0"
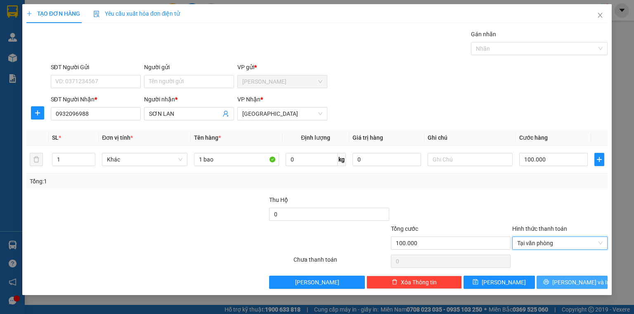
click at [550, 281] on button "[PERSON_NAME] và In" at bounding box center [571, 282] width 71 height 13
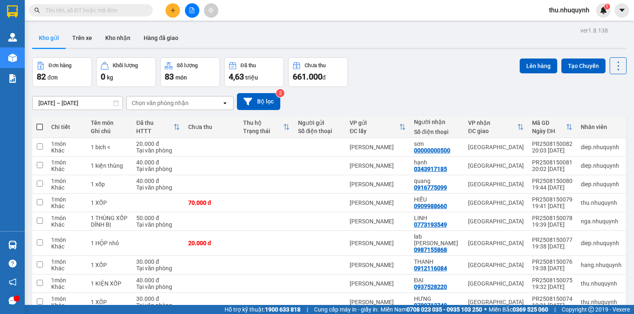
click at [452, 81] on div "Đơn hàng 82 đơn Khối lượng 0 kg Số lượng 83 món Đã thu 4,63 triệu Chưa thu 661.…" at bounding box center [329, 72] width 594 height 30
click at [98, 4] on span at bounding box center [91, 10] width 124 height 12
click at [96, 12] on input "text" at bounding box center [93, 10] width 97 height 9
paste input "PR2508150025"
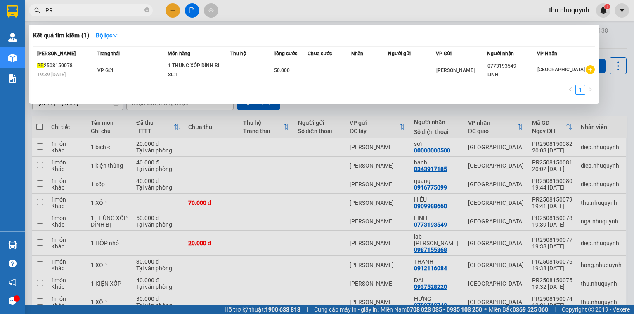
type input "P"
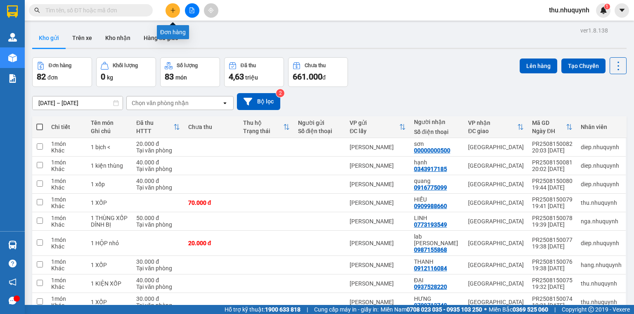
click at [177, 10] on button at bounding box center [172, 10] width 14 height 14
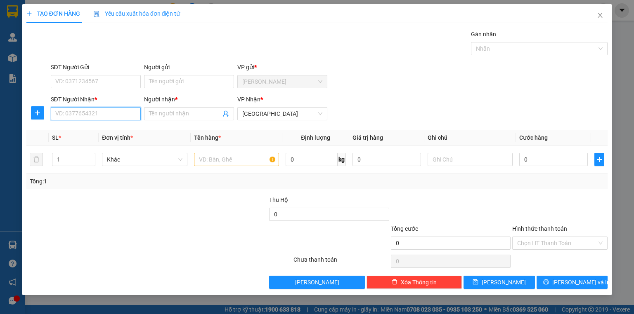
click at [107, 113] on input "SĐT Người Nhận *" at bounding box center [96, 113] width 90 height 13
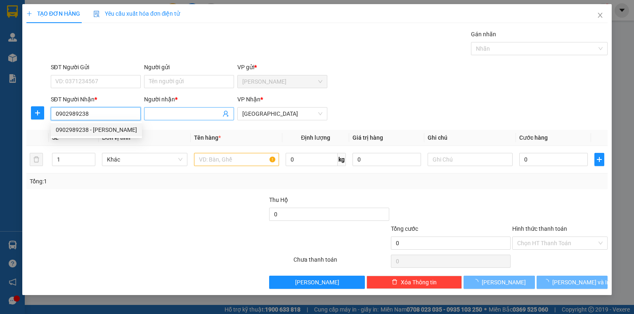
type input "0902989238"
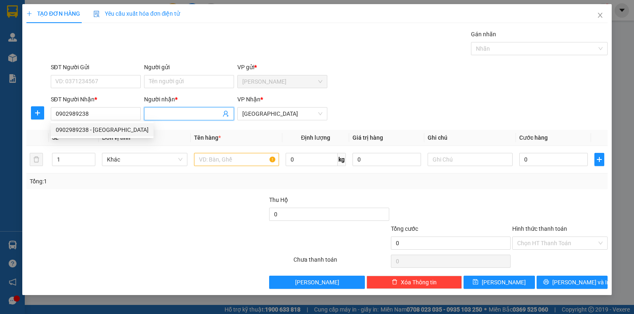
click at [175, 117] on input "Người nhận *" at bounding box center [185, 113] width 72 height 9
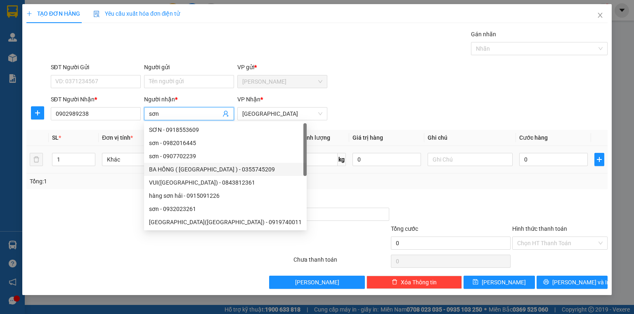
type input "sơn"
click at [255, 163] on input "text" at bounding box center [236, 159] width 85 height 13
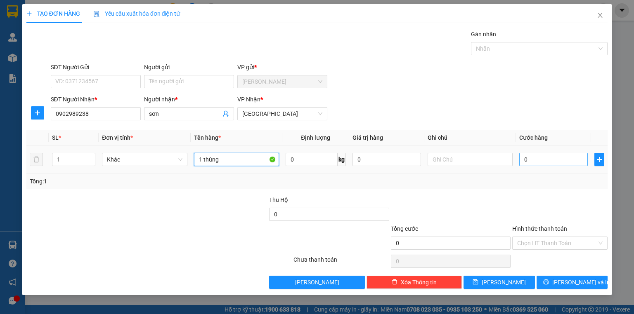
type input "1 thùng"
click at [551, 156] on input "0" at bounding box center [553, 159] width 69 height 13
type input "3"
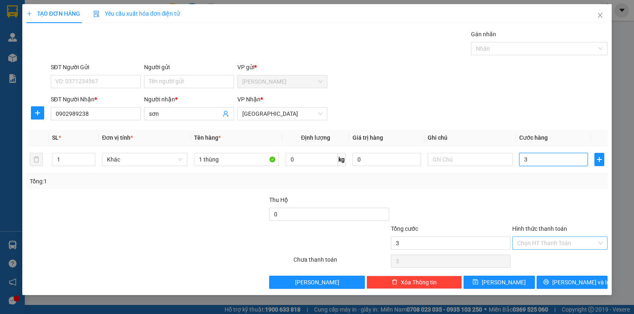
type input "30"
type input "30.000"
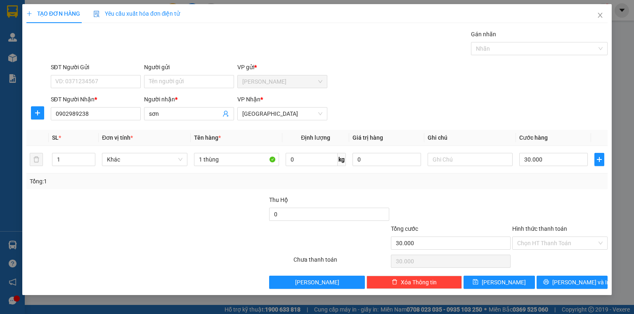
click at [522, 209] on div at bounding box center [559, 210] width 97 height 29
click at [530, 242] on input "Hình thức thanh toán" at bounding box center [557, 243] width 80 height 12
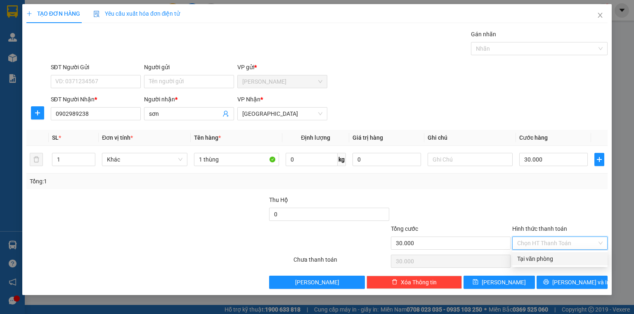
drag, startPoint x: 532, startPoint y: 255, endPoint x: 527, endPoint y: 273, distance: 18.6
click at [531, 258] on div "Tại văn phòng" at bounding box center [559, 259] width 85 height 9
type input "0"
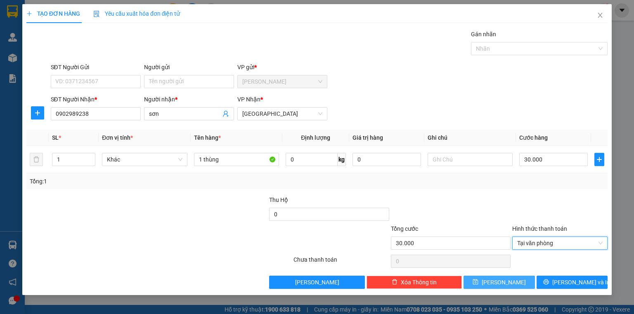
click at [522, 279] on button "[PERSON_NAME]" at bounding box center [498, 282] width 71 height 13
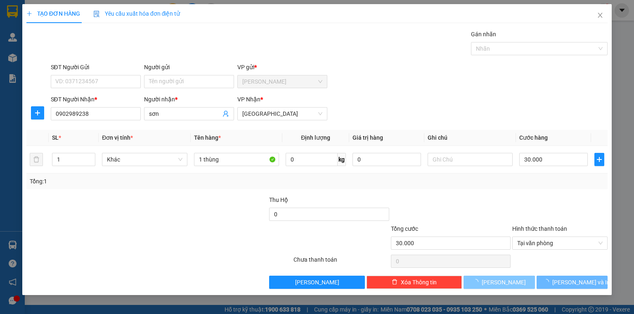
type input "0"
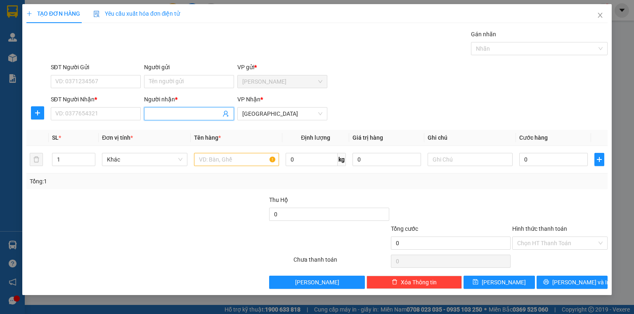
click at [172, 110] on input "Người nhận *" at bounding box center [185, 113] width 72 height 9
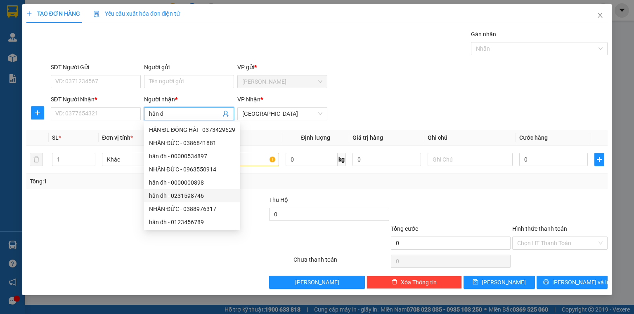
type input "hân đh"
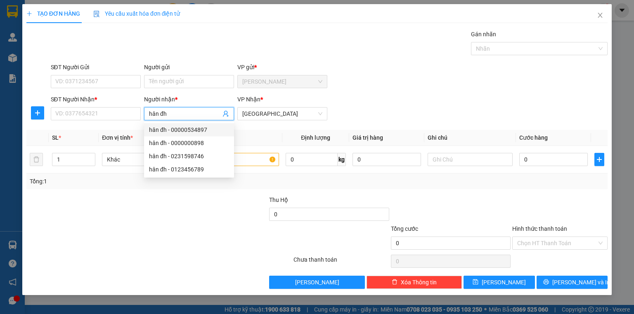
click at [172, 133] on div "hân đh - 00000534897" at bounding box center [189, 129] width 80 height 9
type input "00000534897"
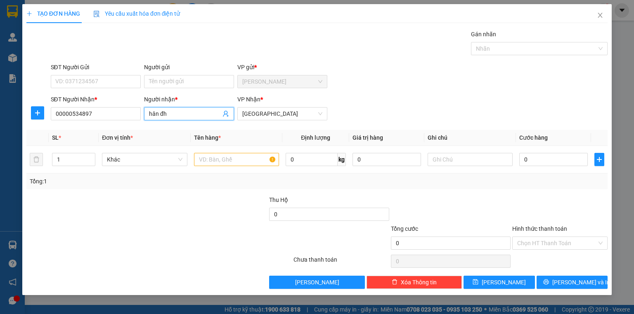
click at [172, 133] on body "Kết quả tìm kiếm ( 1 ) Bộ lọc Mã ĐH Trạng thái Món hàng Thu hộ Tổng cước Chưa c…" at bounding box center [317, 157] width 634 height 314
type input "hân đh"
click at [234, 161] on input "text" at bounding box center [236, 159] width 85 height 13
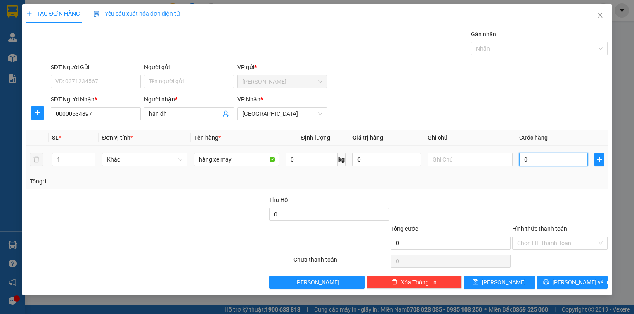
click at [556, 162] on input "0" at bounding box center [553, 159] width 69 height 13
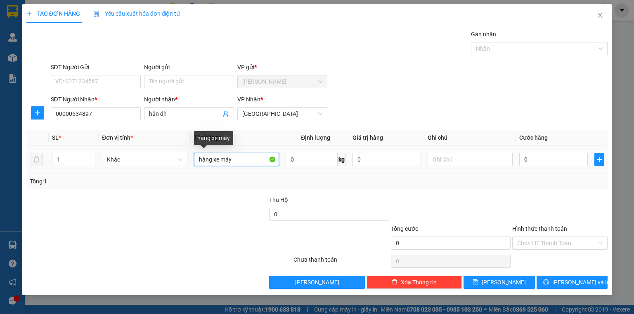
click at [235, 155] on input "hàng xe máy" at bounding box center [236, 159] width 85 height 13
type input "hàng xe máy"
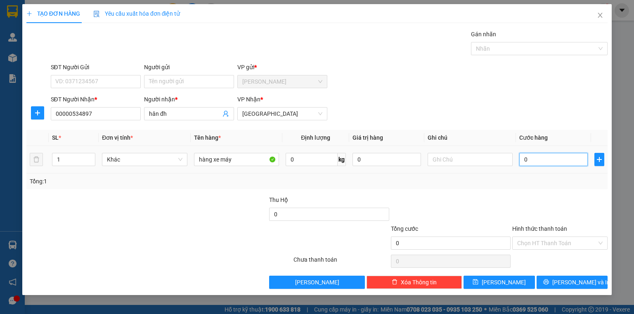
click at [574, 159] on input "0" at bounding box center [553, 159] width 69 height 13
type input "5"
type input "54"
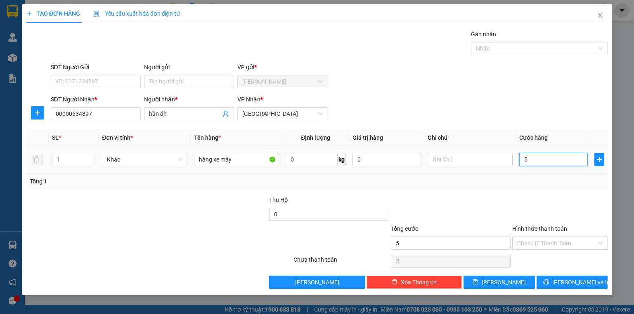
type input "54"
type input "540"
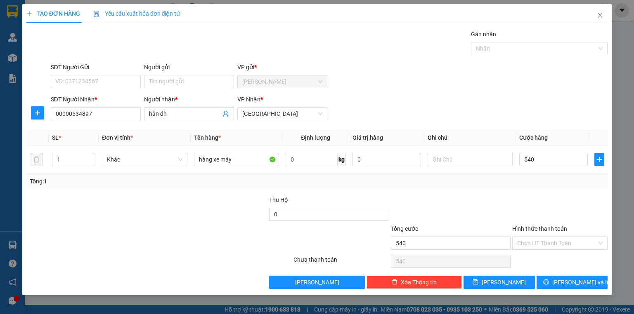
type input "540.000"
click at [571, 196] on div at bounding box center [559, 210] width 97 height 29
click at [575, 245] on input "Hình thức thanh toán" at bounding box center [557, 243] width 80 height 12
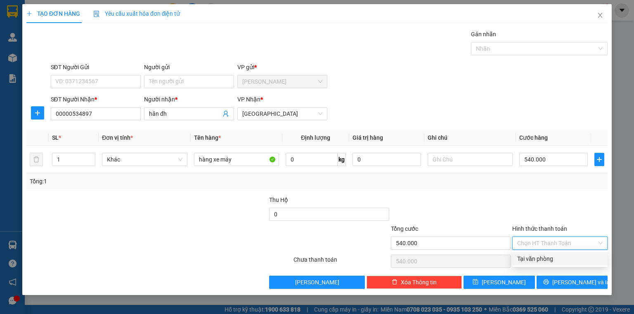
click at [561, 261] on div "Tại văn phòng" at bounding box center [559, 259] width 85 height 9
type input "0"
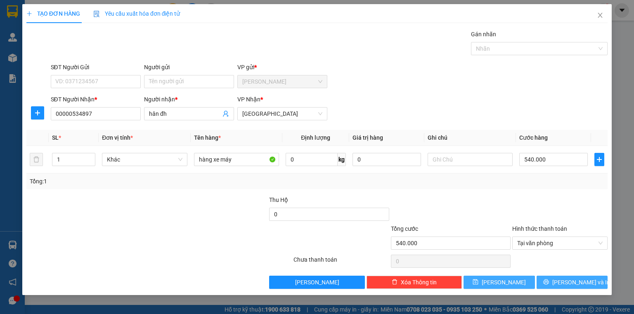
drag, startPoint x: 564, startPoint y: 288, endPoint x: 515, endPoint y: 282, distance: 49.0
click at [520, 290] on div "TẠO ĐƠN HÀNG Yêu cầu xuất hóa đơn điện tử Transit Pickup Surcharge Ids Transit …" at bounding box center [316, 149] width 589 height 291
click at [515, 281] on button "[PERSON_NAME]" at bounding box center [498, 282] width 71 height 13
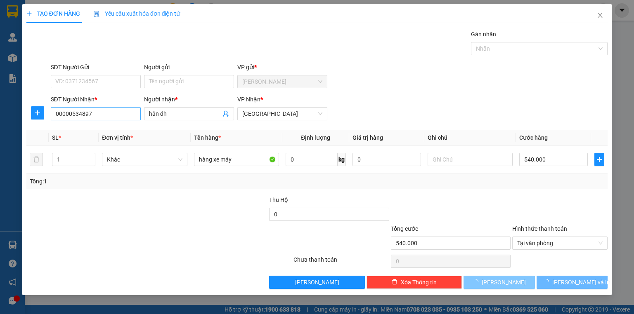
type input "0"
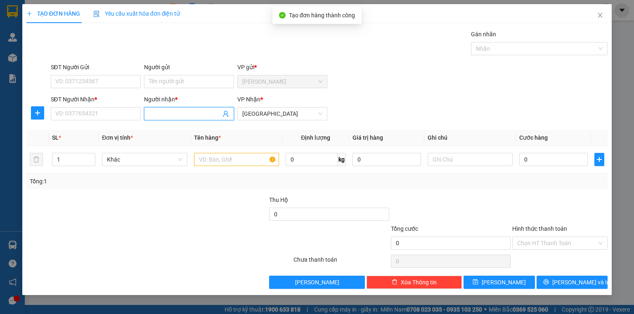
click at [146, 113] on span at bounding box center [189, 113] width 90 height 13
type input "mũ"
type input "00000000008"
type input "mũ trôm"
click at [245, 162] on input "text" at bounding box center [236, 159] width 85 height 13
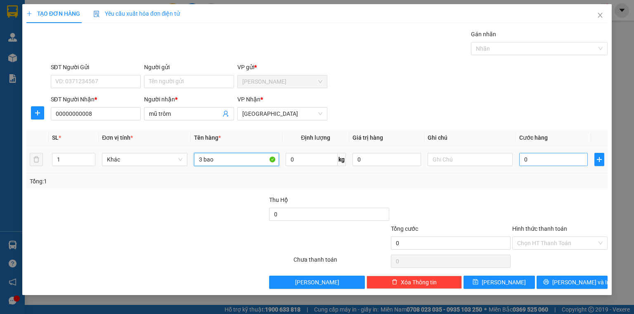
type input "3 bao"
click at [531, 158] on input "0" at bounding box center [553, 159] width 69 height 13
type input "1"
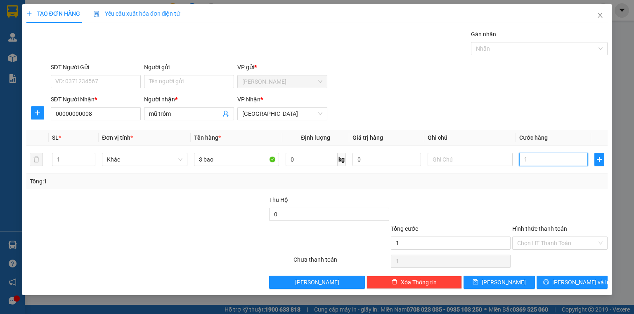
type input "15"
type input "150"
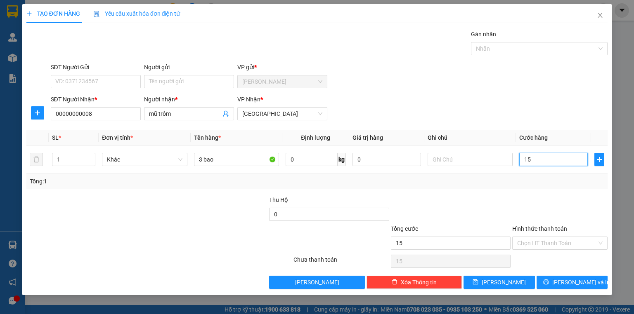
type input "150"
type input "150.000"
drag, startPoint x: 534, startPoint y: 210, endPoint x: 538, endPoint y: 238, distance: 28.4
click at [534, 211] on div at bounding box center [559, 210] width 97 height 29
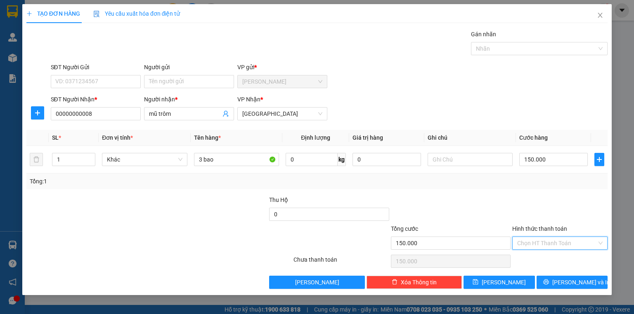
drag, startPoint x: 539, startPoint y: 238, endPoint x: 540, endPoint y: 256, distance: 18.6
click at [539, 239] on input "Hình thức thanh toán" at bounding box center [557, 243] width 80 height 12
drag, startPoint x: 540, startPoint y: 257, endPoint x: 542, endPoint y: 264, distance: 7.3
click at [540, 258] on div "Tại văn phòng" at bounding box center [559, 259] width 85 height 9
type input "0"
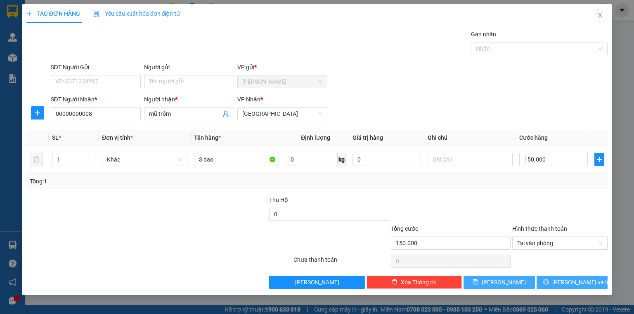
drag, startPoint x: 550, startPoint y: 280, endPoint x: 490, endPoint y: 279, distance: 60.3
click at [503, 279] on div "Lưu nháp Xóa Thông tin Lưu Lưu và In" at bounding box center [317, 282] width 583 height 13
click at [490, 279] on button "[PERSON_NAME]" at bounding box center [498, 282] width 71 height 13
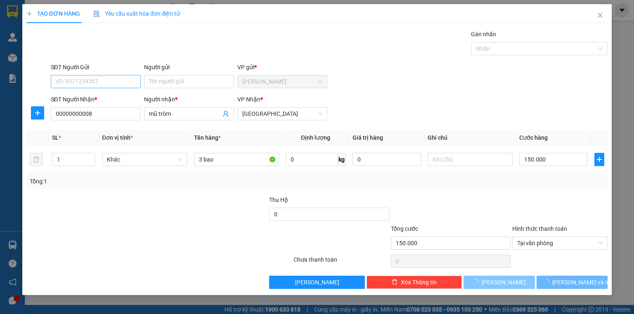
type input "0"
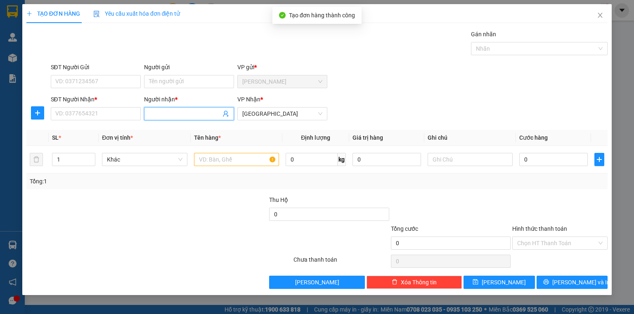
click at [170, 113] on input "Người nhận *" at bounding box center [185, 113] width 72 height 9
type input "h"
type input "phương trang"
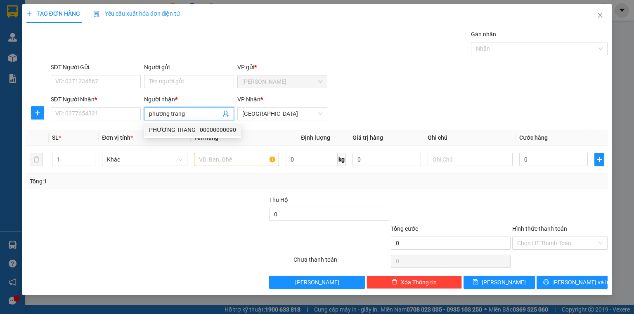
click at [208, 130] on div "PHƯƠNG TRANG - 00000000090" at bounding box center [192, 129] width 87 height 9
type input "00000000090"
type input "[PERSON_NAME]"
click at [255, 161] on input "text" at bounding box center [236, 159] width 85 height 13
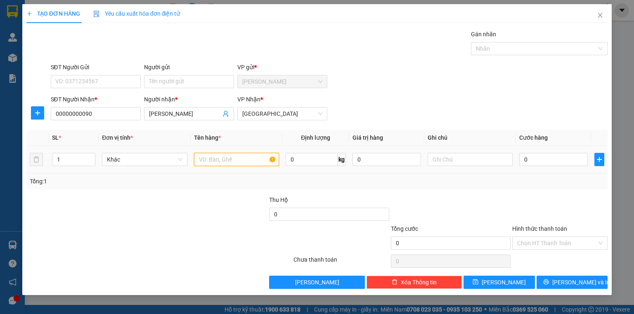
type input "1"
type input "20 bịch"
click at [541, 157] on input "0" at bounding box center [553, 159] width 69 height 13
type input "2"
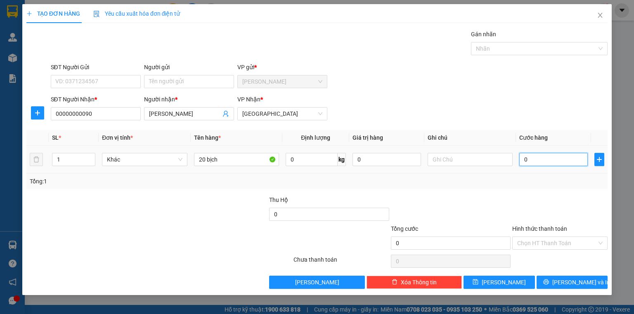
type input "2"
type input "20"
type input "20.000"
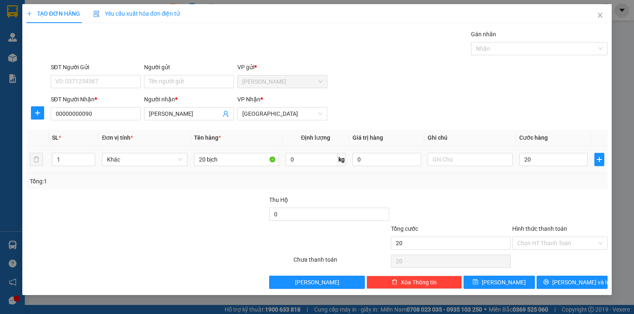
type input "20.000"
click at [521, 194] on div "Transit Pickup Surcharge Ids Transit Deliver Surcharge Ids Transit Deliver Surc…" at bounding box center [316, 160] width 581 height 260
click at [564, 150] on td "20.000" at bounding box center [553, 160] width 75 height 28
click at [556, 157] on input "20.000" at bounding box center [553, 159] width 69 height 13
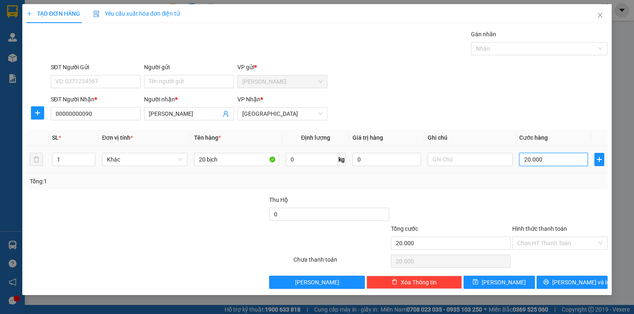
type input "2"
type input "20"
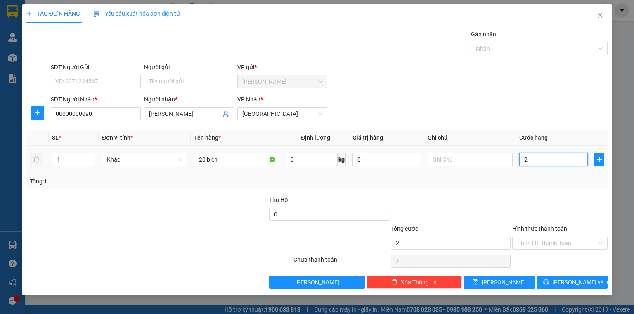
type input "20"
type input "200"
type input "200.000"
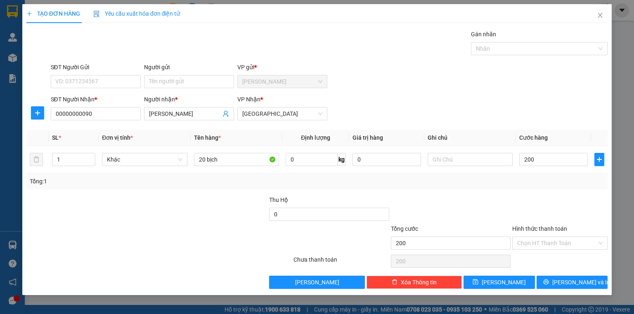
type input "200.000"
click at [538, 192] on div "Transit Pickup Surcharge Ids Transit Deliver Surcharge Ids Transit Deliver Surc…" at bounding box center [316, 160] width 581 height 260
click at [546, 239] on input "Hình thức thanh toán" at bounding box center [557, 243] width 80 height 12
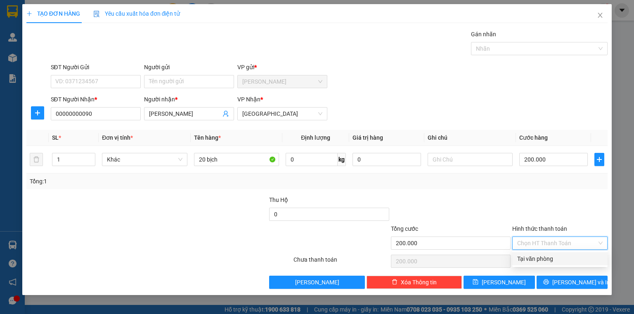
drag, startPoint x: 541, startPoint y: 258, endPoint x: 532, endPoint y: 265, distance: 12.3
click at [541, 258] on div "Tại văn phòng" at bounding box center [559, 259] width 85 height 9
type input "0"
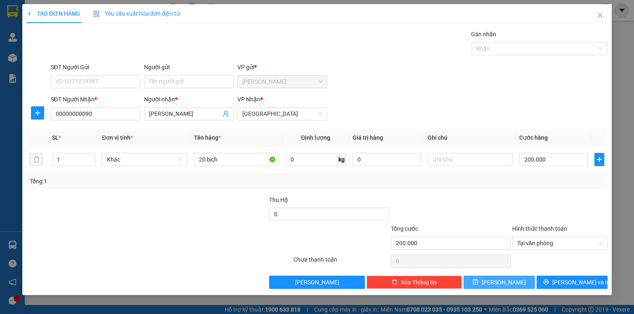
click at [498, 284] on button "[PERSON_NAME]" at bounding box center [498, 282] width 71 height 13
type input "0"
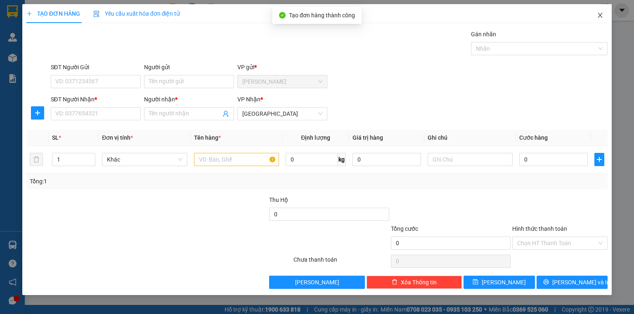
click at [602, 13] on icon "close" at bounding box center [600, 15] width 7 height 7
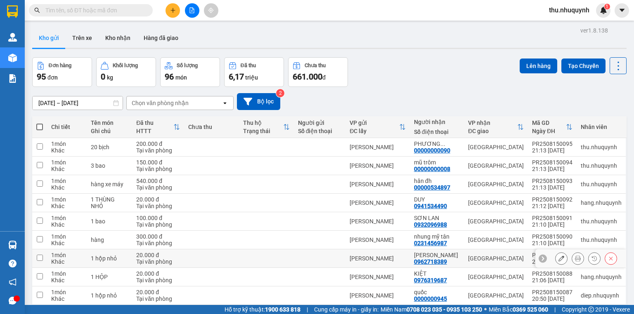
scroll to position [51, 0]
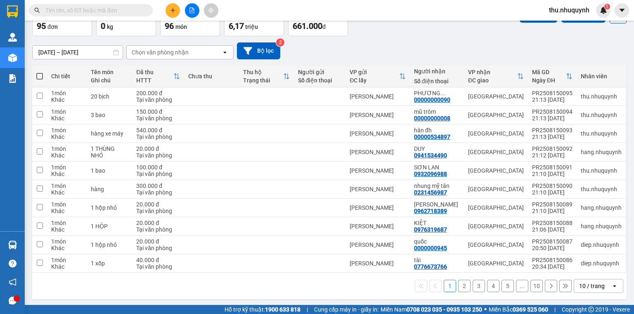
click at [589, 290] on div "10 / trang" at bounding box center [592, 286] width 37 height 13
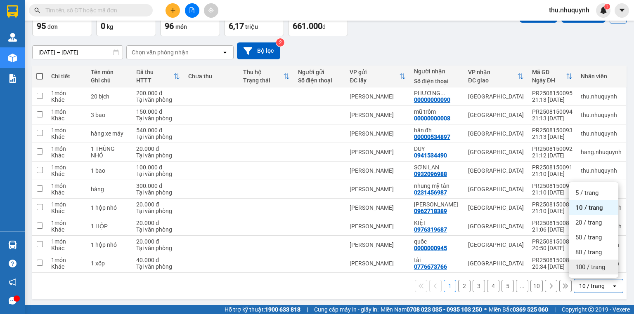
click at [578, 263] on span "100 / trang" at bounding box center [590, 267] width 30 height 8
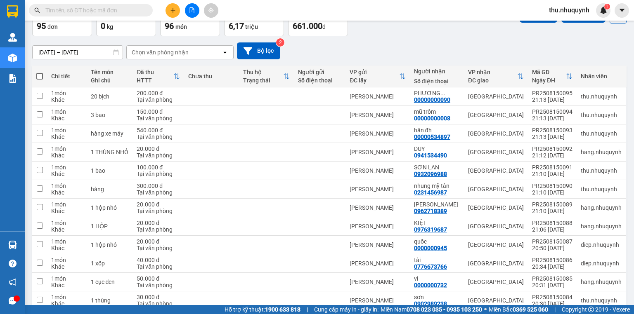
click at [39, 73] on span at bounding box center [39, 76] width 7 height 7
click at [40, 72] on input "checkbox" at bounding box center [40, 72] width 0 height 0
checkbox input "true"
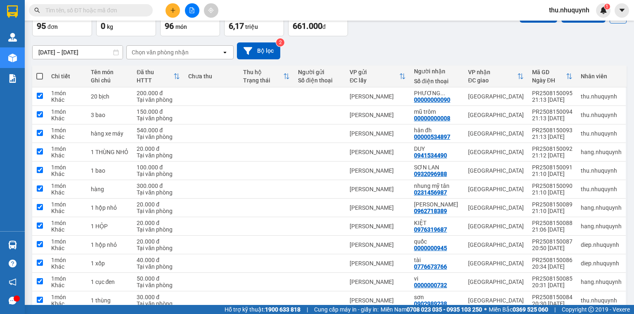
checkbox input "true"
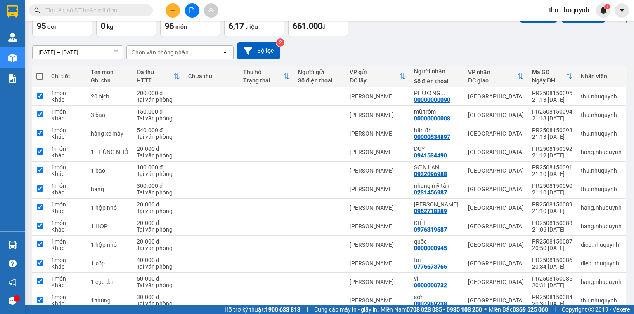
checkbox input "true"
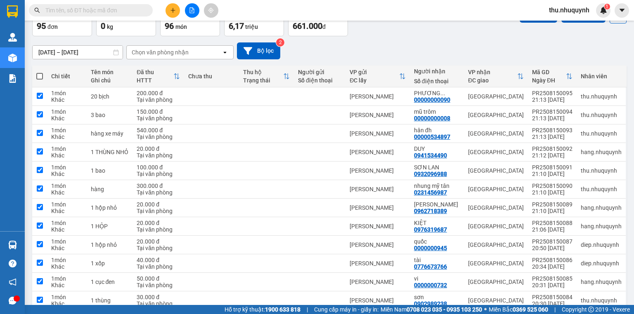
checkbox input "true"
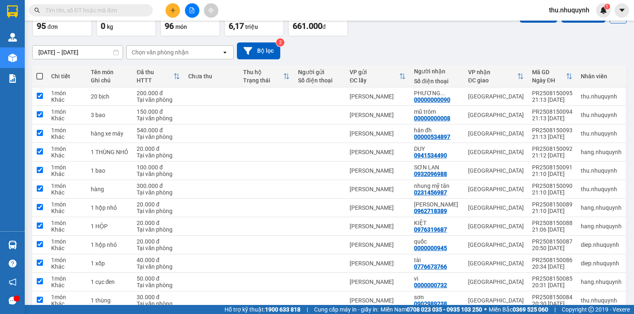
checkbox input "true"
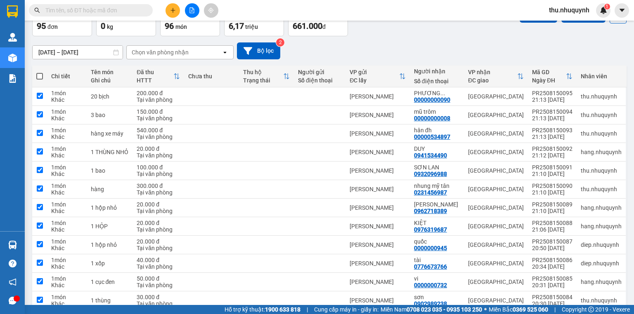
checkbox input "true"
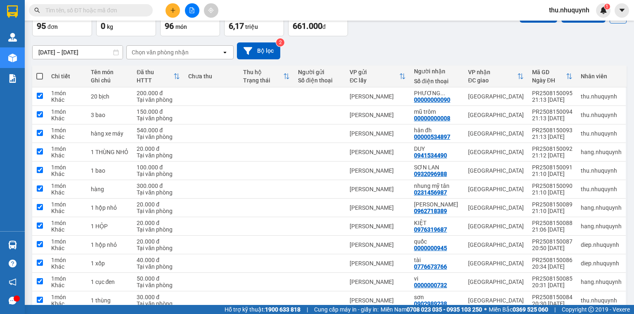
checkbox input "true"
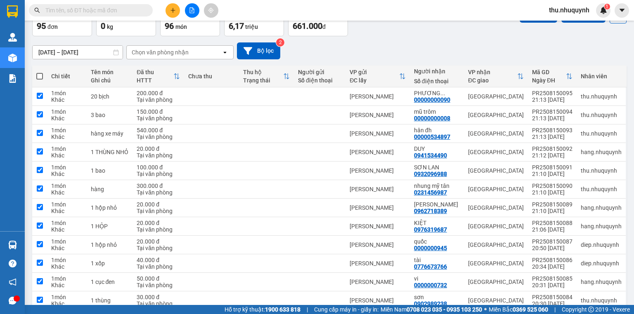
checkbox input "true"
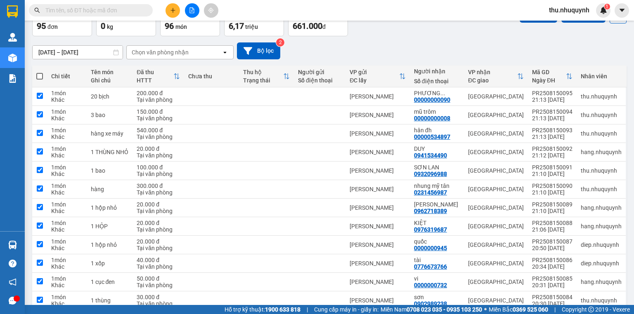
checkbox input "true"
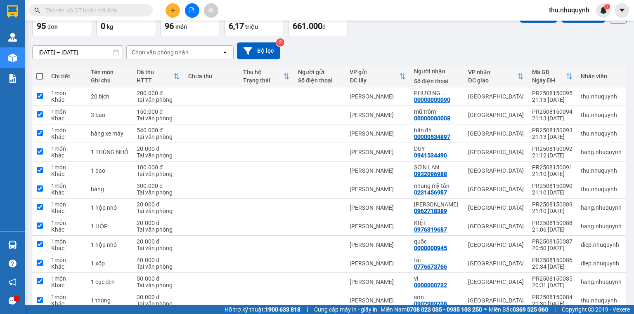
checkbox input "true"
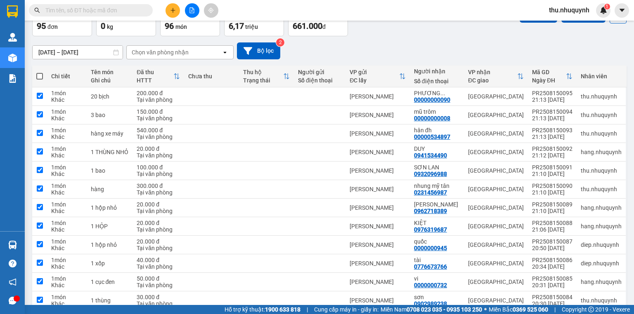
checkbox input "true"
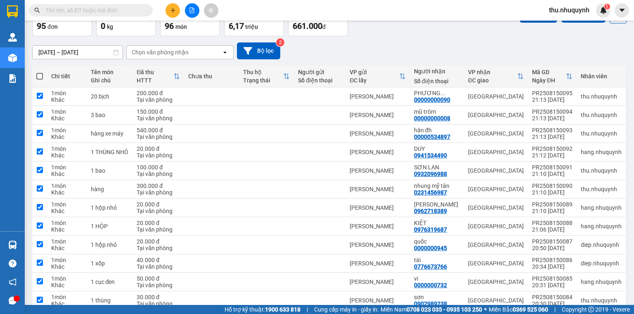
checkbox input "true"
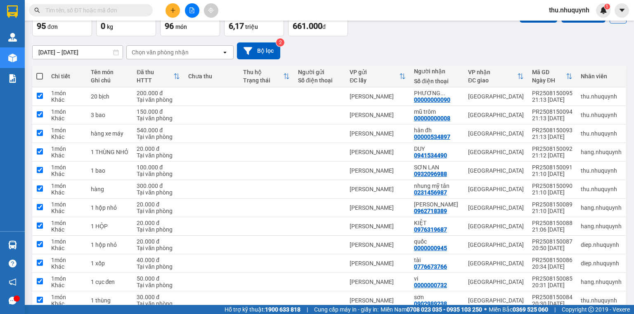
checkbox input "true"
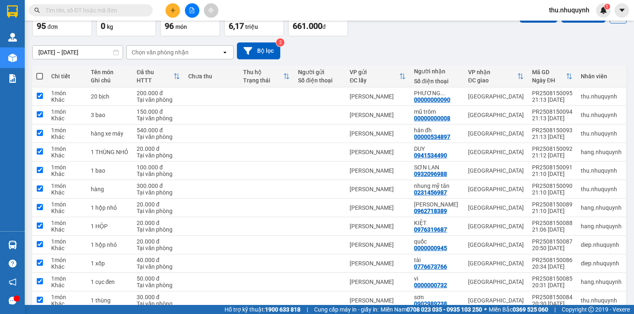
checkbox input "true"
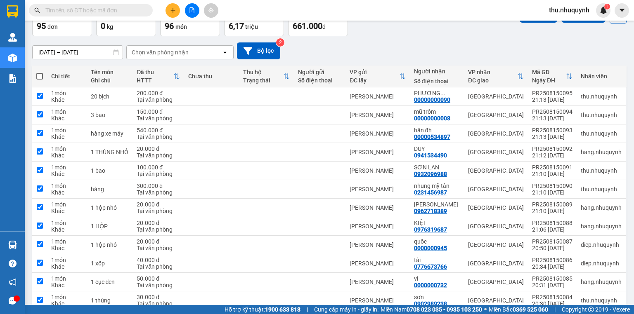
checkbox input "true"
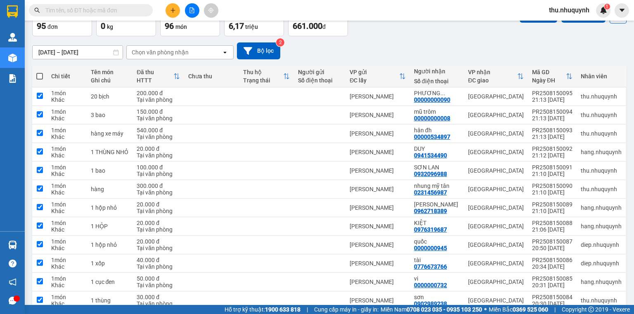
checkbox input "true"
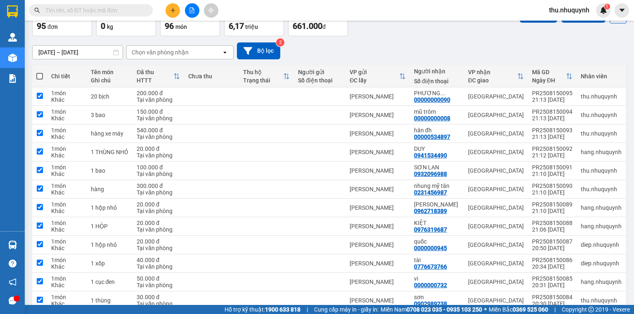
checkbox input "true"
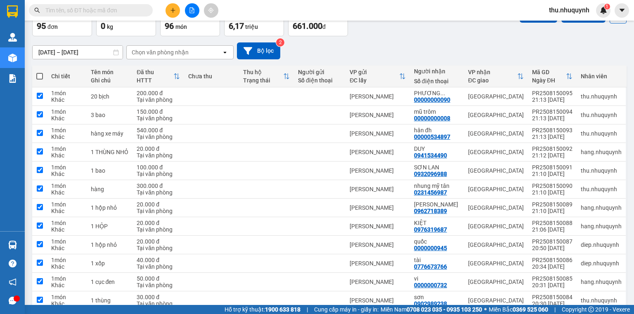
checkbox input "true"
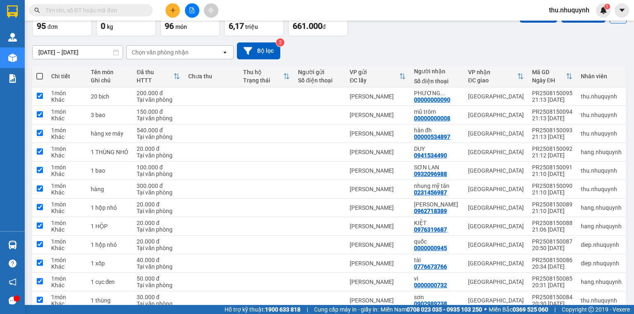
checkbox input "true"
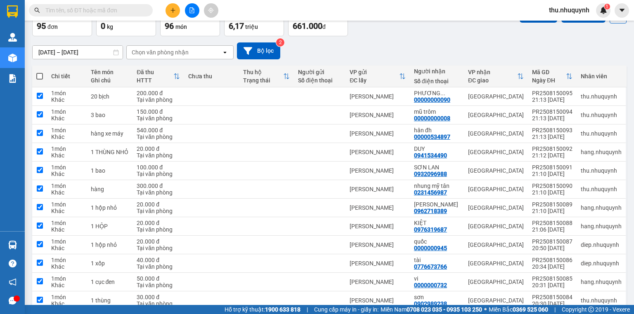
checkbox input "true"
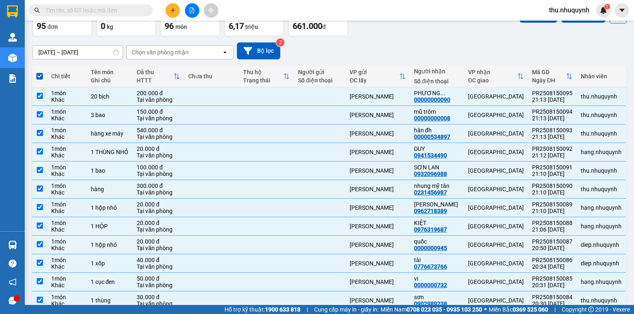
scroll to position [0, 0]
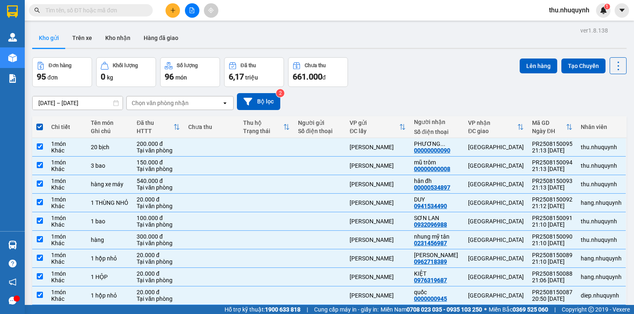
drag, startPoint x: 574, startPoint y: 68, endPoint x: 546, endPoint y: 128, distance: 66.8
click at [535, 67] on button "Lên hàng" at bounding box center [539, 66] width 38 height 15
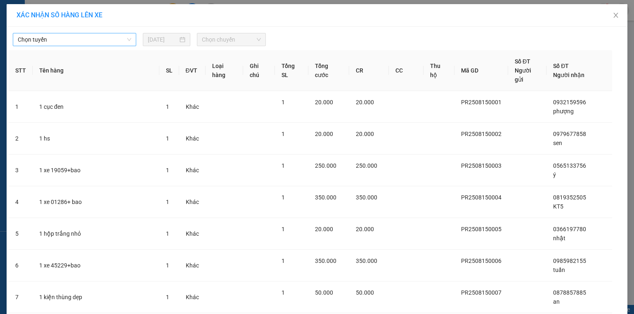
click at [56, 40] on span "Chọn tuyến" at bounding box center [74, 39] width 113 height 12
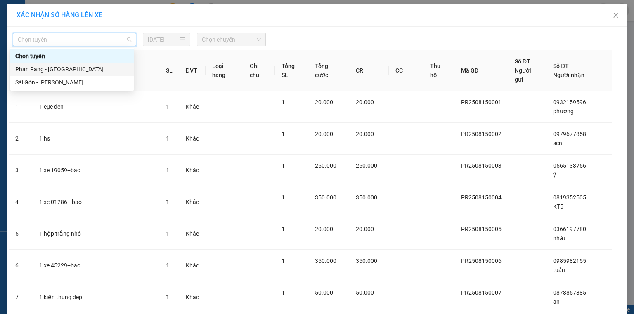
click at [66, 72] on div "Phan Rang - [GEOGRAPHIC_DATA]" at bounding box center [71, 69] width 113 height 9
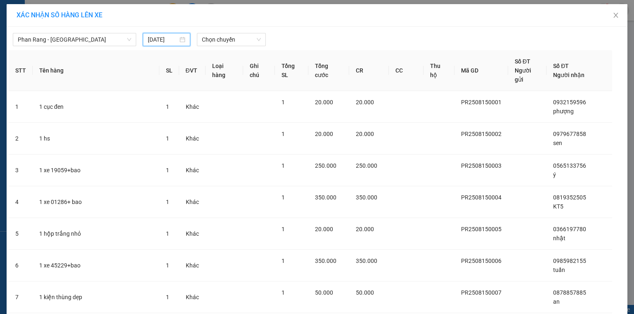
click at [162, 40] on input "[DATE]" at bounding box center [163, 39] width 30 height 9
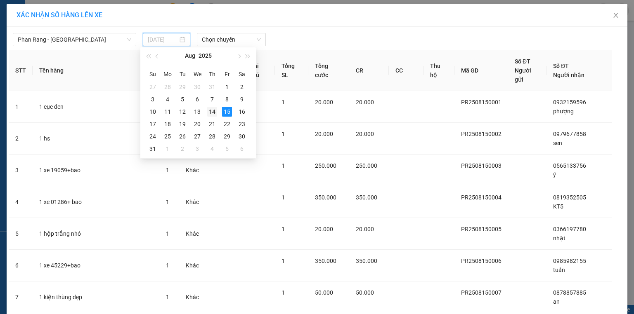
click at [213, 111] on div "14" at bounding box center [212, 112] width 10 height 10
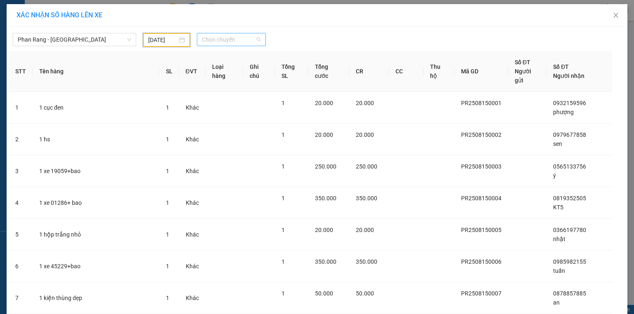
click at [237, 33] on div "Chọn chuyến" at bounding box center [231, 39] width 69 height 13
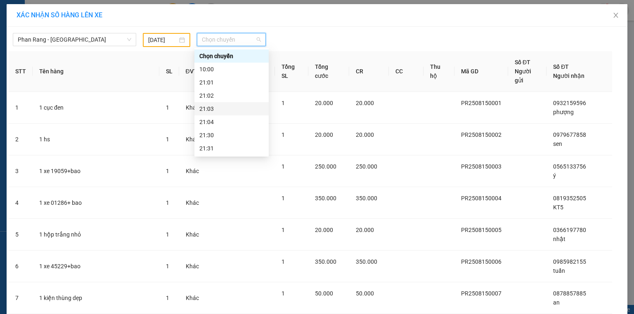
scroll to position [40, 0]
click at [217, 121] on div "22:00" at bounding box center [231, 122] width 64 height 9
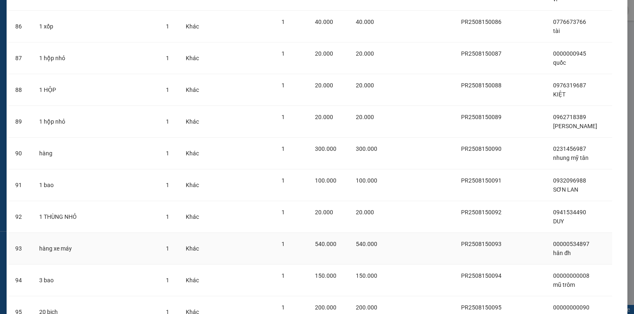
scroll to position [2861, 0]
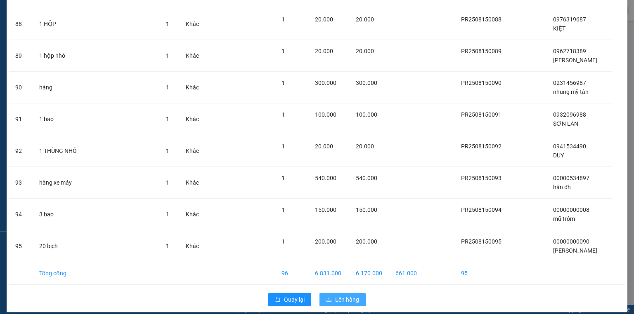
click at [347, 295] on span "Lên hàng" at bounding box center [347, 299] width 24 height 9
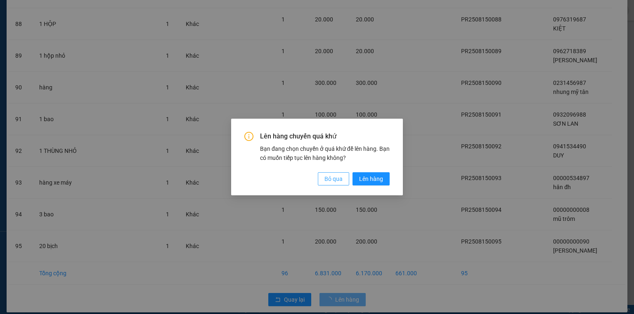
click at [332, 182] on span "Bỏ qua" at bounding box center [333, 179] width 18 height 9
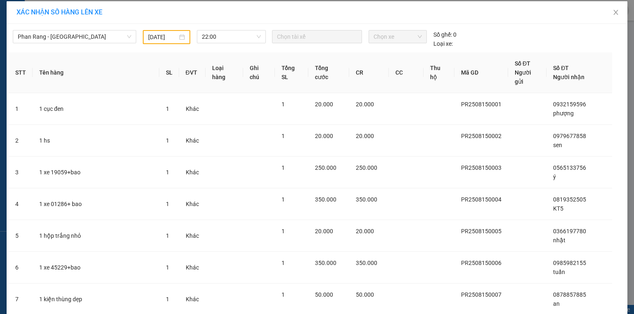
scroll to position [0, 0]
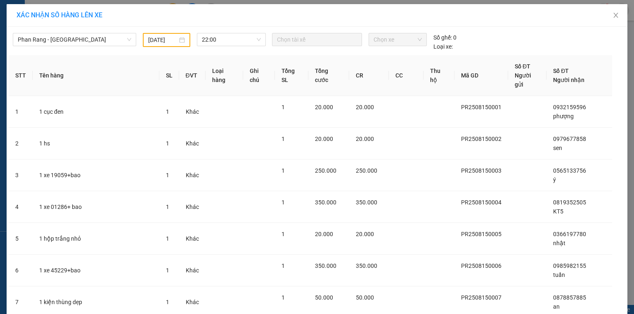
click at [158, 32] on div "Phan Rang - Sài Gòn 14/08/2025 22:00 Chọn tài xế Chọn xe Số ghế: 0 Loại xe:" at bounding box center [317, 40] width 617 height 22
click at [162, 40] on input "[DATE]" at bounding box center [162, 39] width 29 height 9
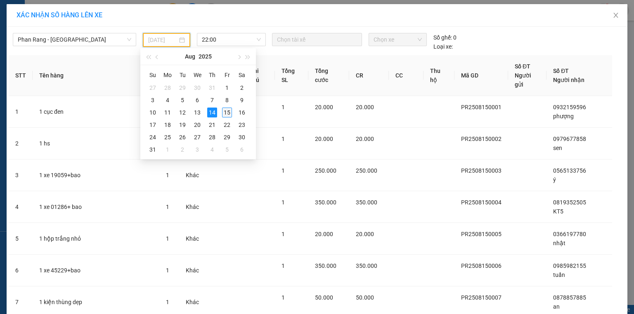
click at [231, 112] on div "15" at bounding box center [227, 113] width 10 height 10
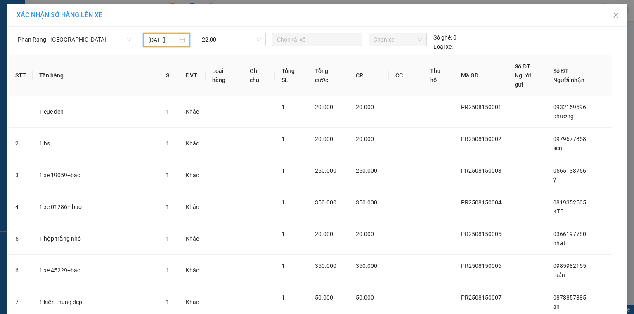
type input "[DATE]"
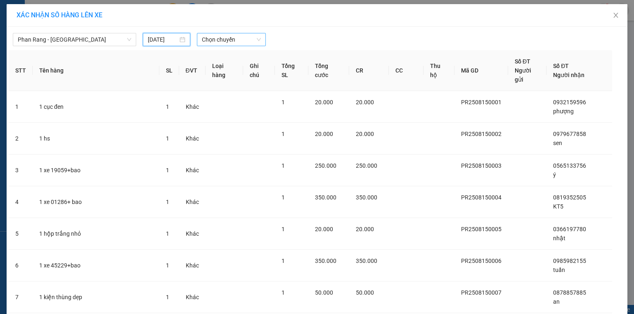
click at [223, 40] on span "Chọn chuyến" at bounding box center [231, 39] width 59 height 12
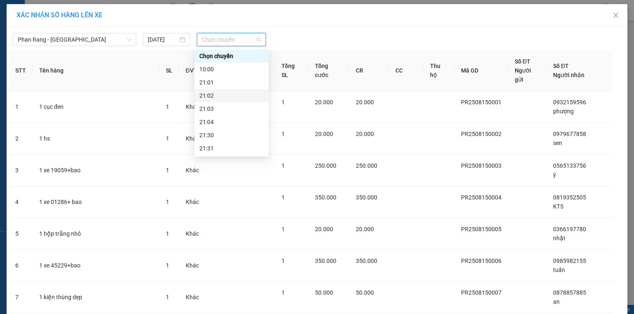
scroll to position [40, 0]
click at [220, 123] on div "22:00" at bounding box center [231, 122] width 64 height 9
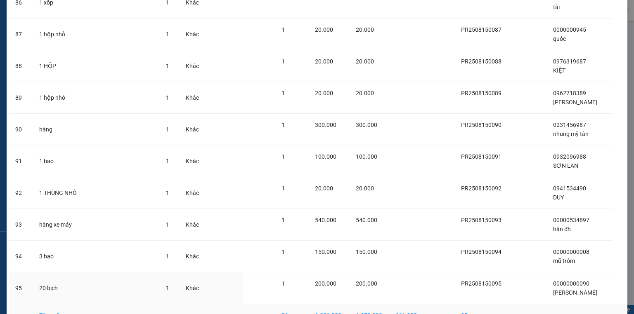
scroll to position [2861, 0]
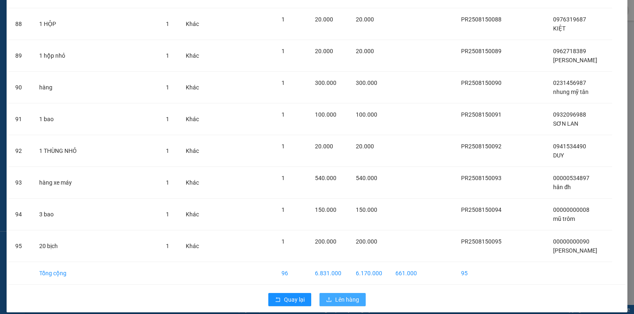
click at [337, 295] on span "Lên hàng" at bounding box center [347, 299] width 24 height 9
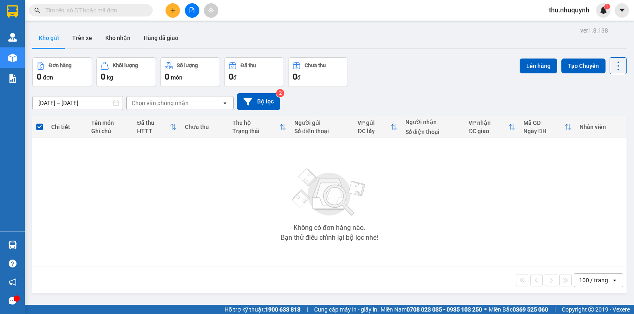
click at [582, 12] on span "thu.nhuquynh" at bounding box center [569, 10] width 54 height 10
click at [556, 26] on li "Đăng xuất" at bounding box center [568, 25] width 55 height 13
